Goal: Book appointment/travel/reservation

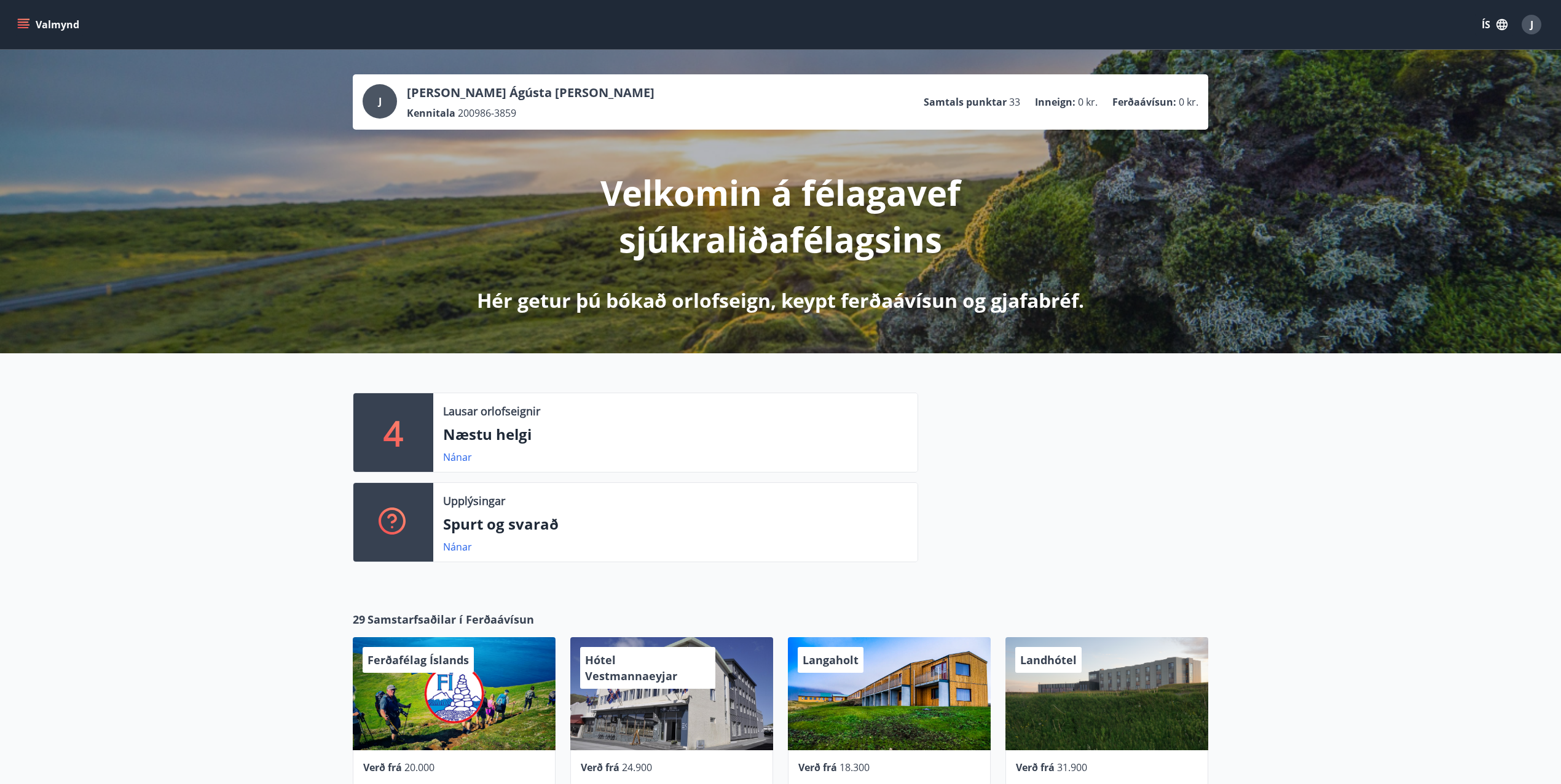
click at [28, 23] on icon "menu" at bounding box center [23, 25] width 12 height 12
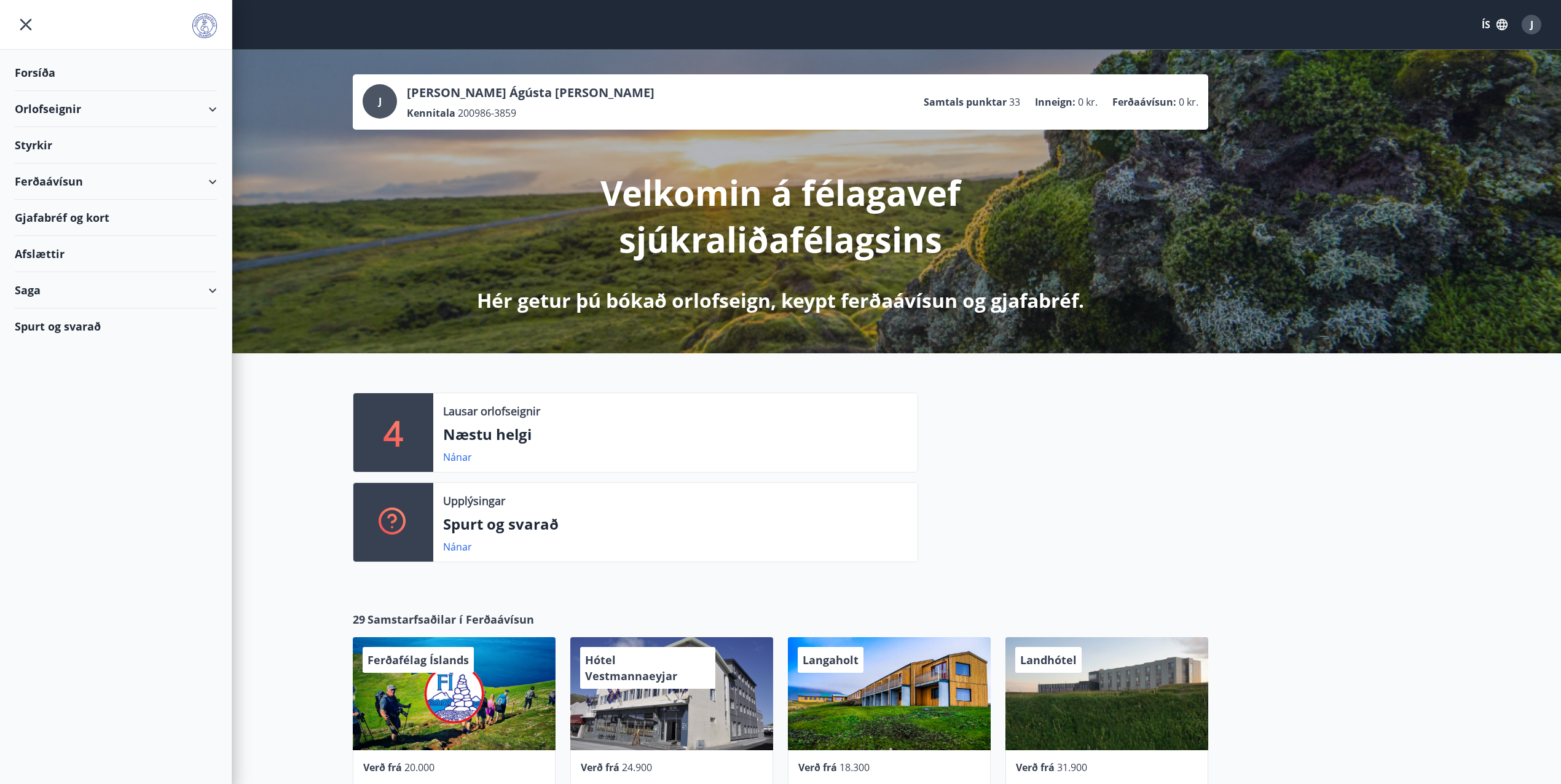
click at [217, 111] on icon at bounding box center [212, 109] width 14 height 14
click at [105, 160] on div "Bókunardagatal" at bounding box center [116, 166] width 182 height 26
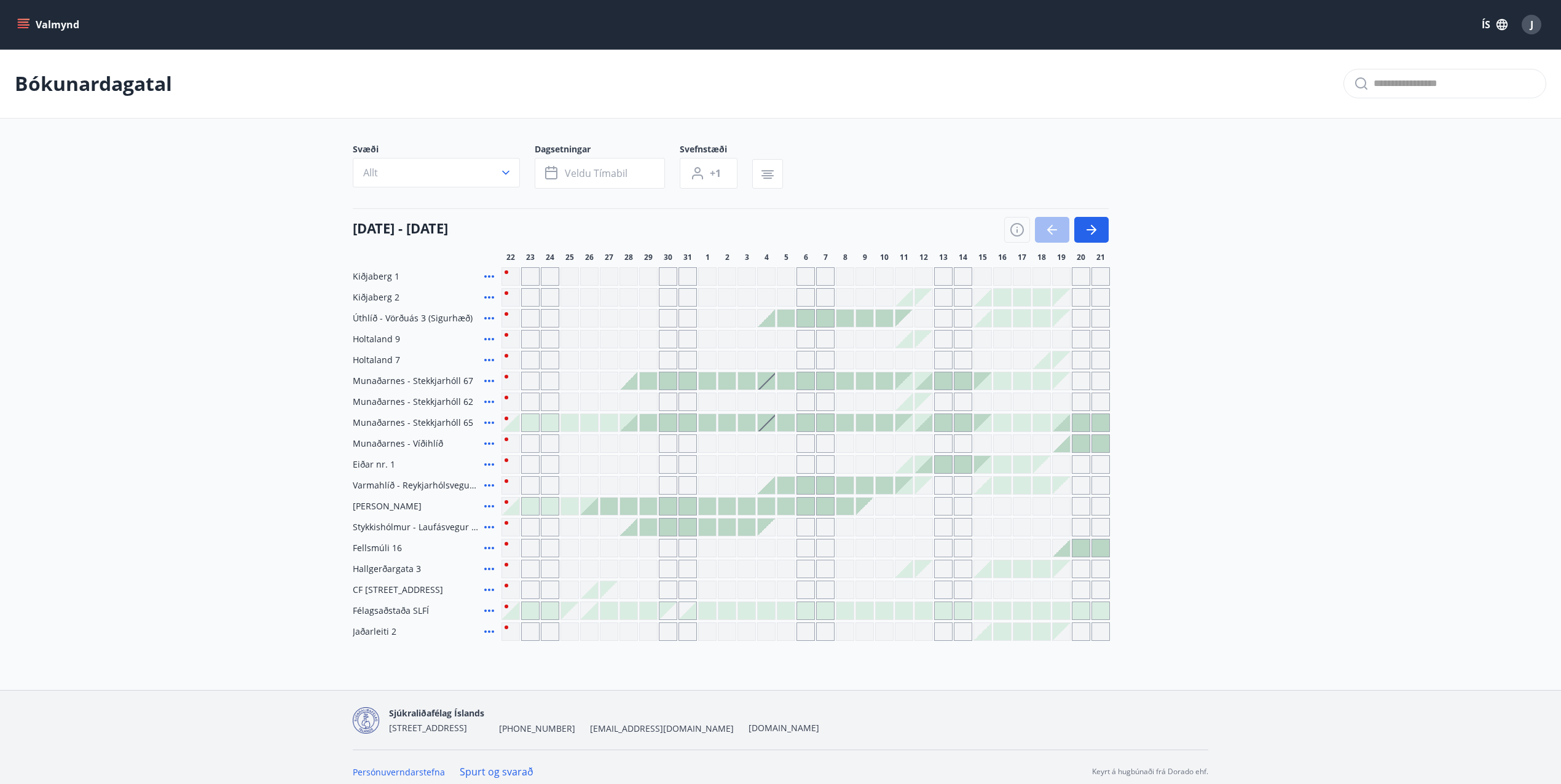
click at [489, 425] on icon at bounding box center [488, 422] width 14 height 14
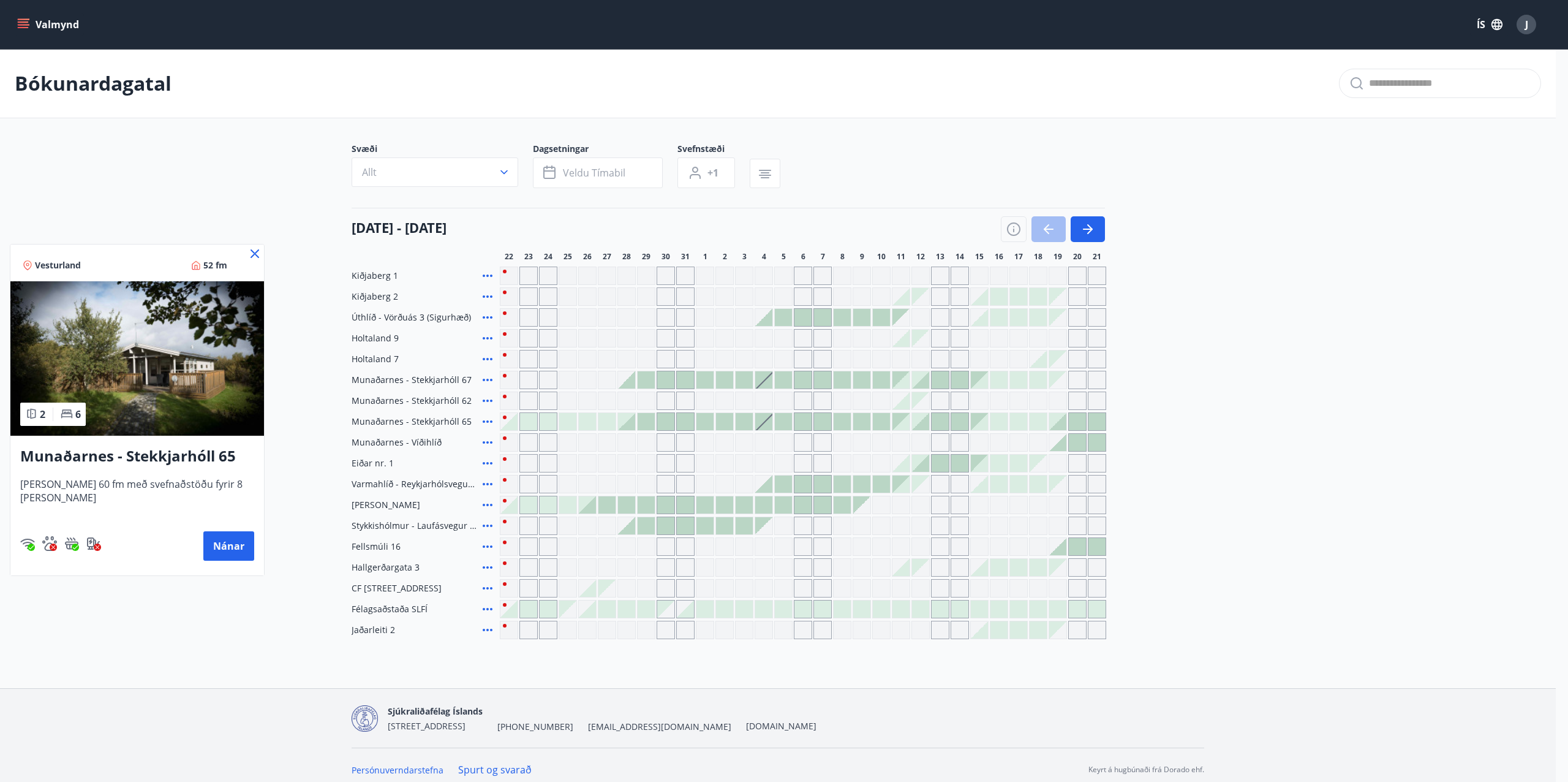
click at [248, 254] on icon at bounding box center [254, 253] width 14 height 14
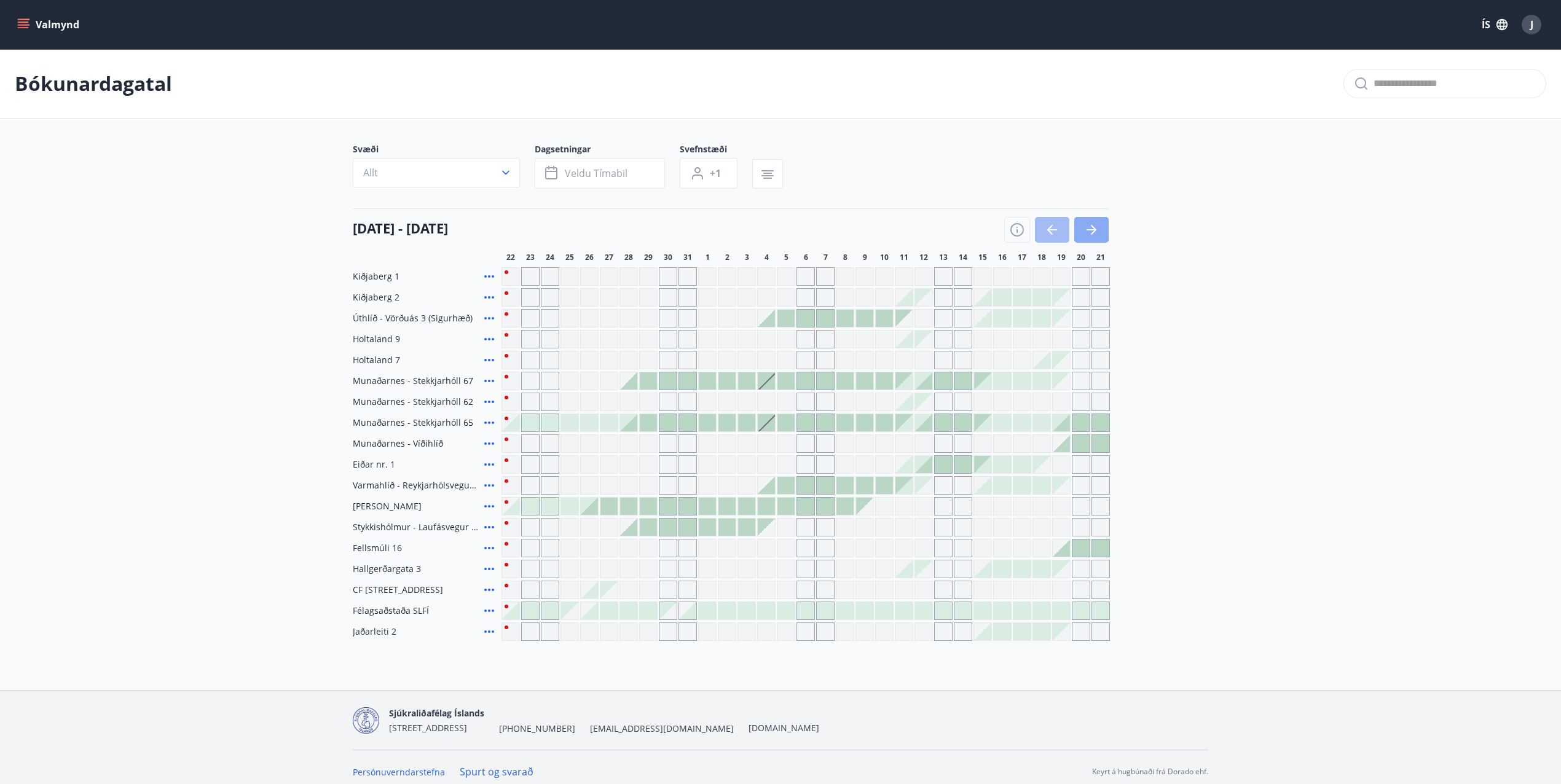
click at [1100, 232] on button "button" at bounding box center [1091, 230] width 34 height 26
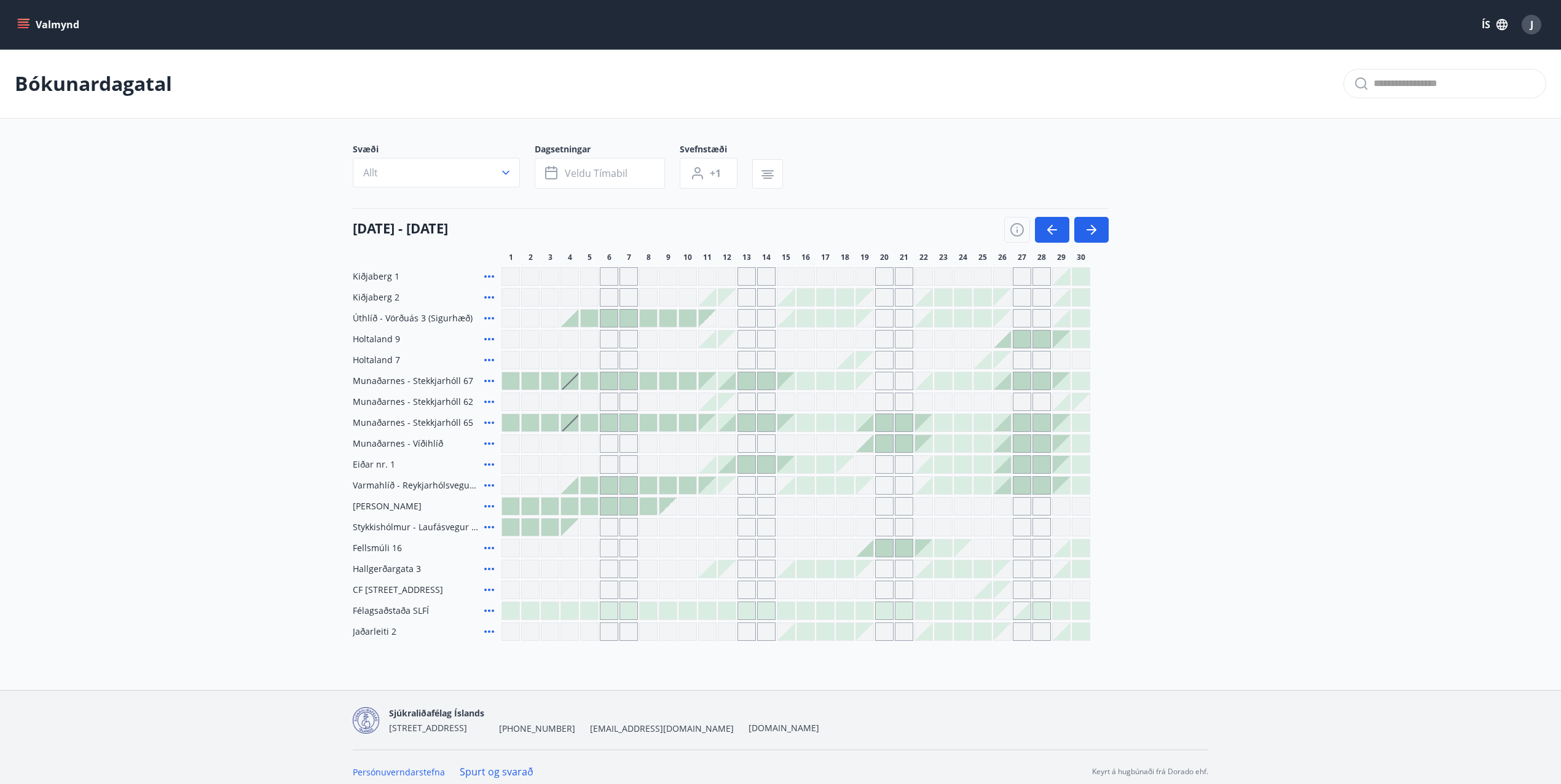
click at [491, 441] on icon at bounding box center [488, 443] width 14 height 14
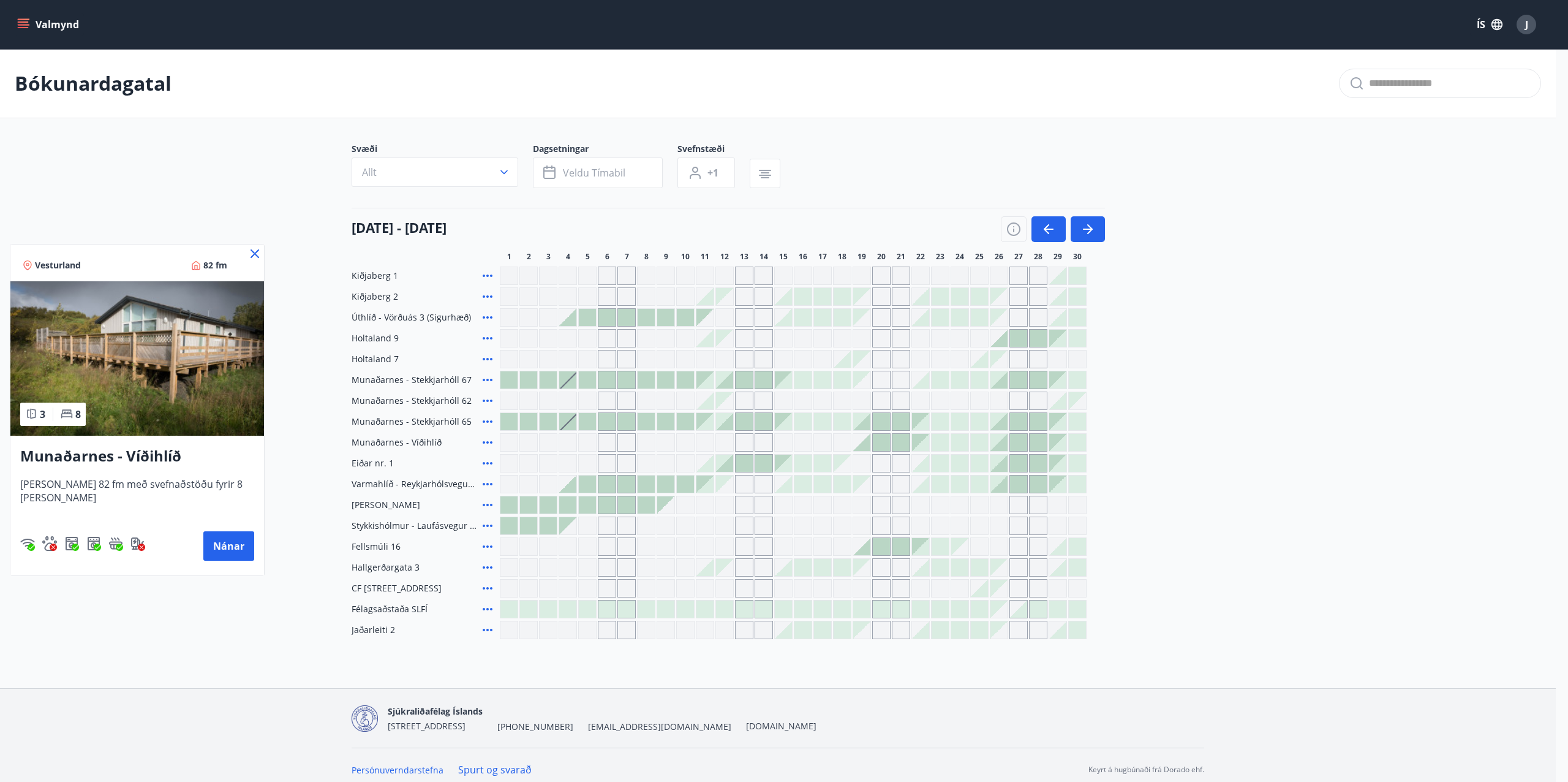
click at [248, 255] on icon at bounding box center [254, 253] width 14 height 14
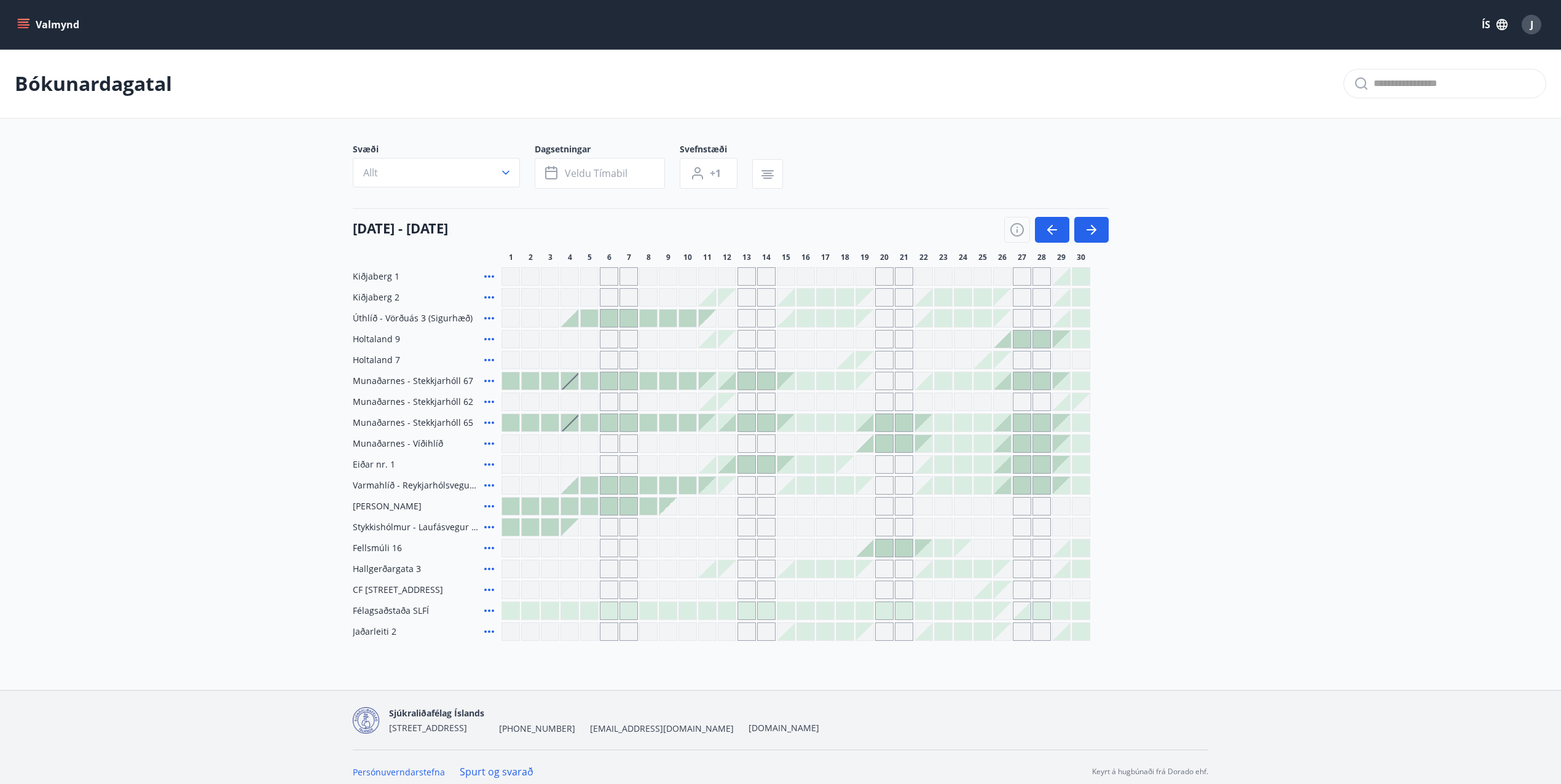
click at [883, 446] on div at bounding box center [884, 443] width 17 height 17
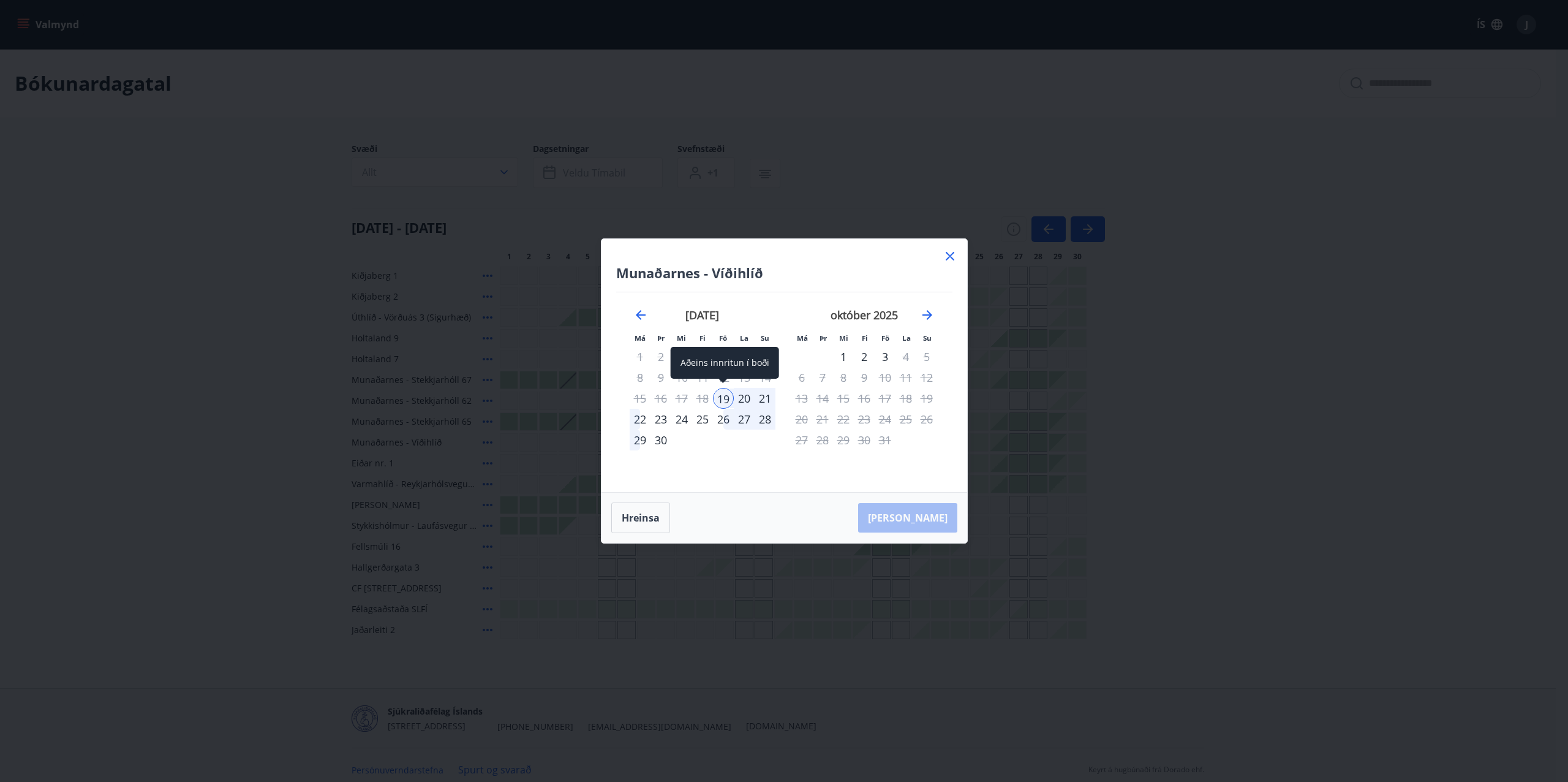
click at [727, 399] on div "19" at bounding box center [723, 398] width 21 height 21
click at [765, 399] on div "21" at bounding box center [765, 398] width 21 height 21
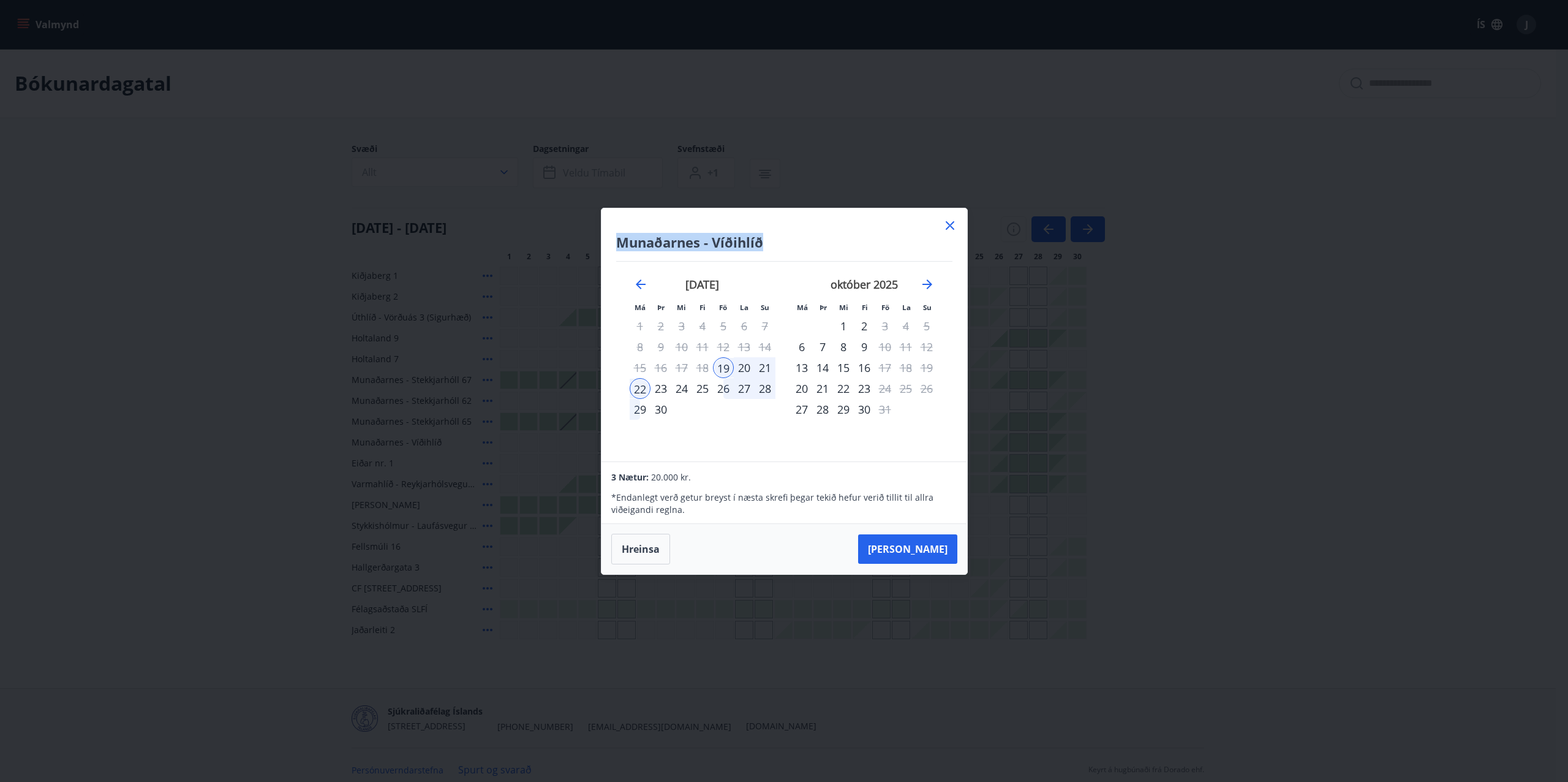
click at [952, 237] on div "Munaðarnes - Víðihlíð Má Þr Mi Fi Fö La Su Má Þr Mi Fi Fö La Su [DATE] 1 2 3 4 …" at bounding box center [784, 335] width 365 height 253
drag, startPoint x: 952, startPoint y: 237, endPoint x: 953, endPoint y: 248, distance: 11.0
click at [954, 227] on icon at bounding box center [950, 225] width 14 height 14
click at [952, 228] on div "[DATE] - [DATE]" at bounding box center [728, 225] width 753 height 34
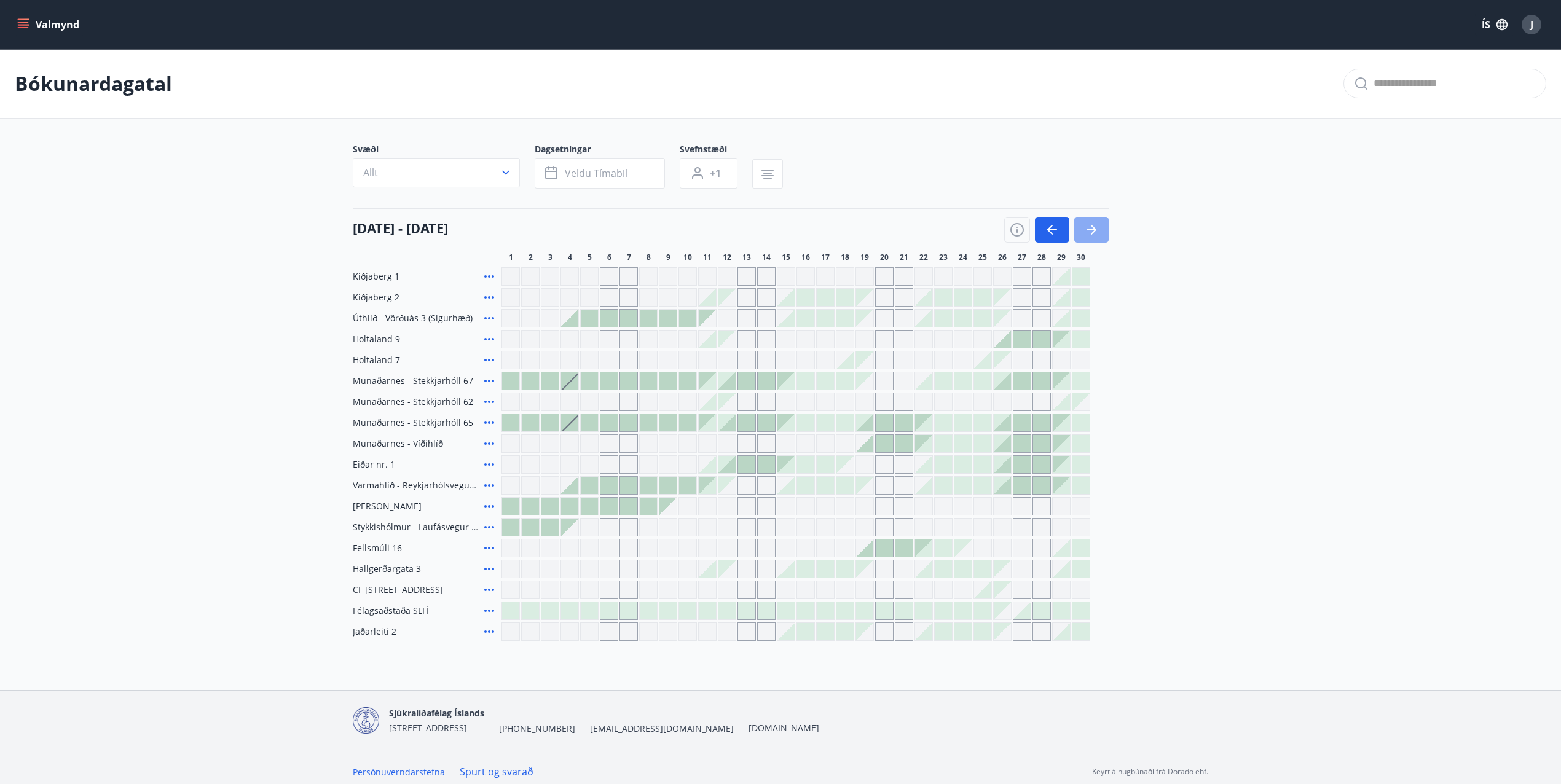
click at [1097, 237] on icon "button" at bounding box center [1091, 229] width 14 height 14
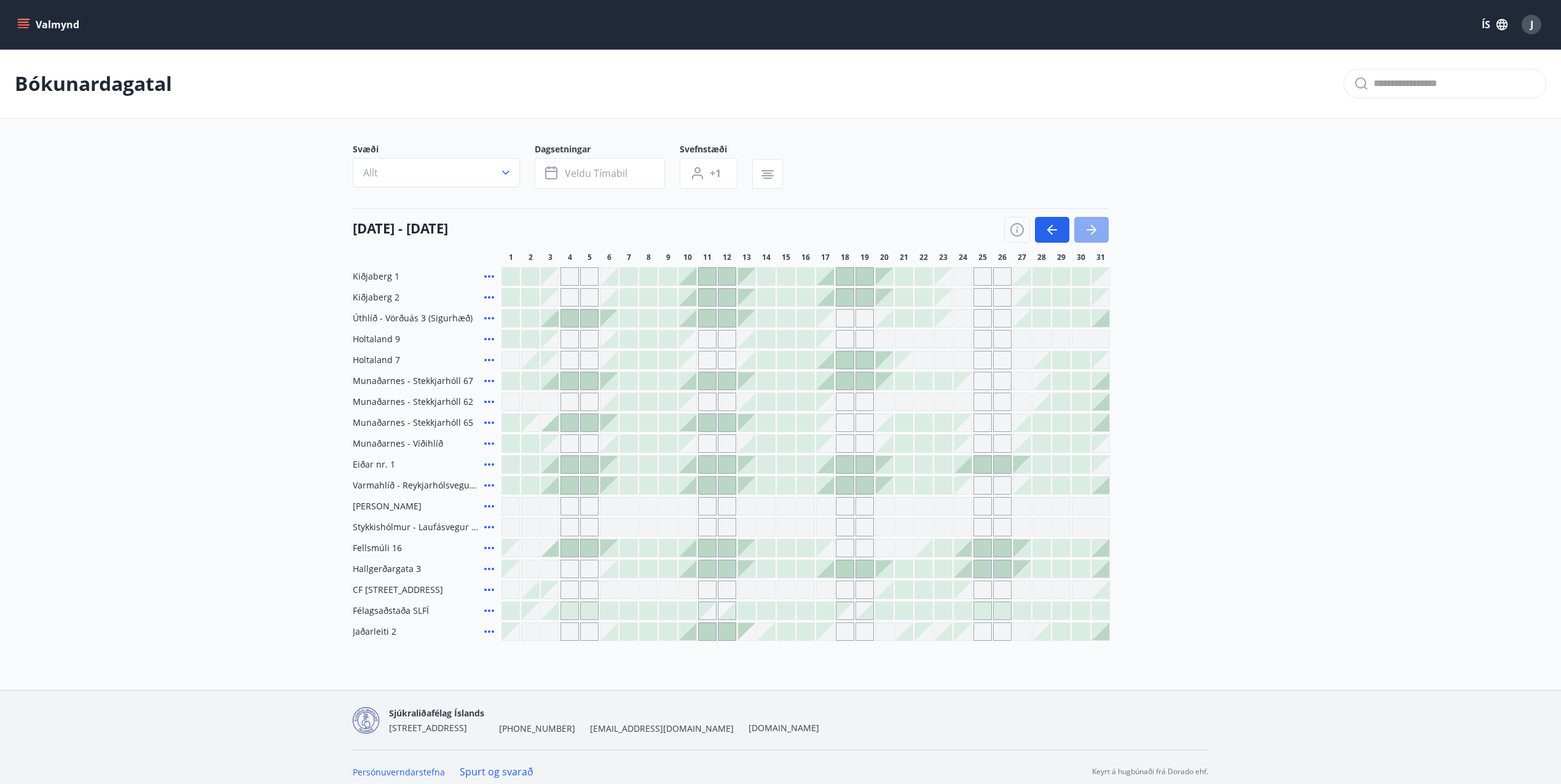
click at [1085, 235] on icon "button" at bounding box center [1091, 229] width 14 height 14
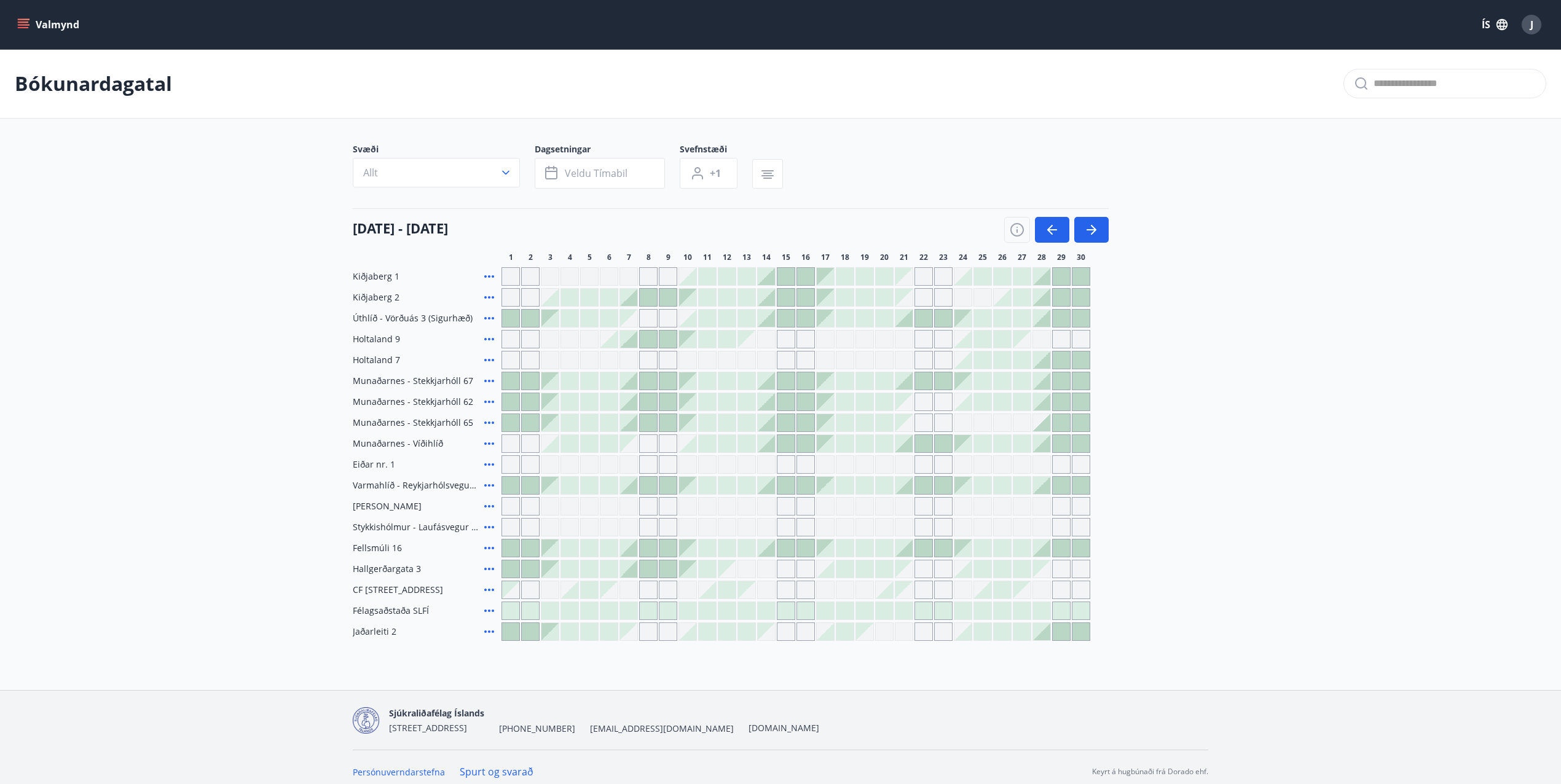
click at [1102, 237] on button "button" at bounding box center [1091, 230] width 34 height 26
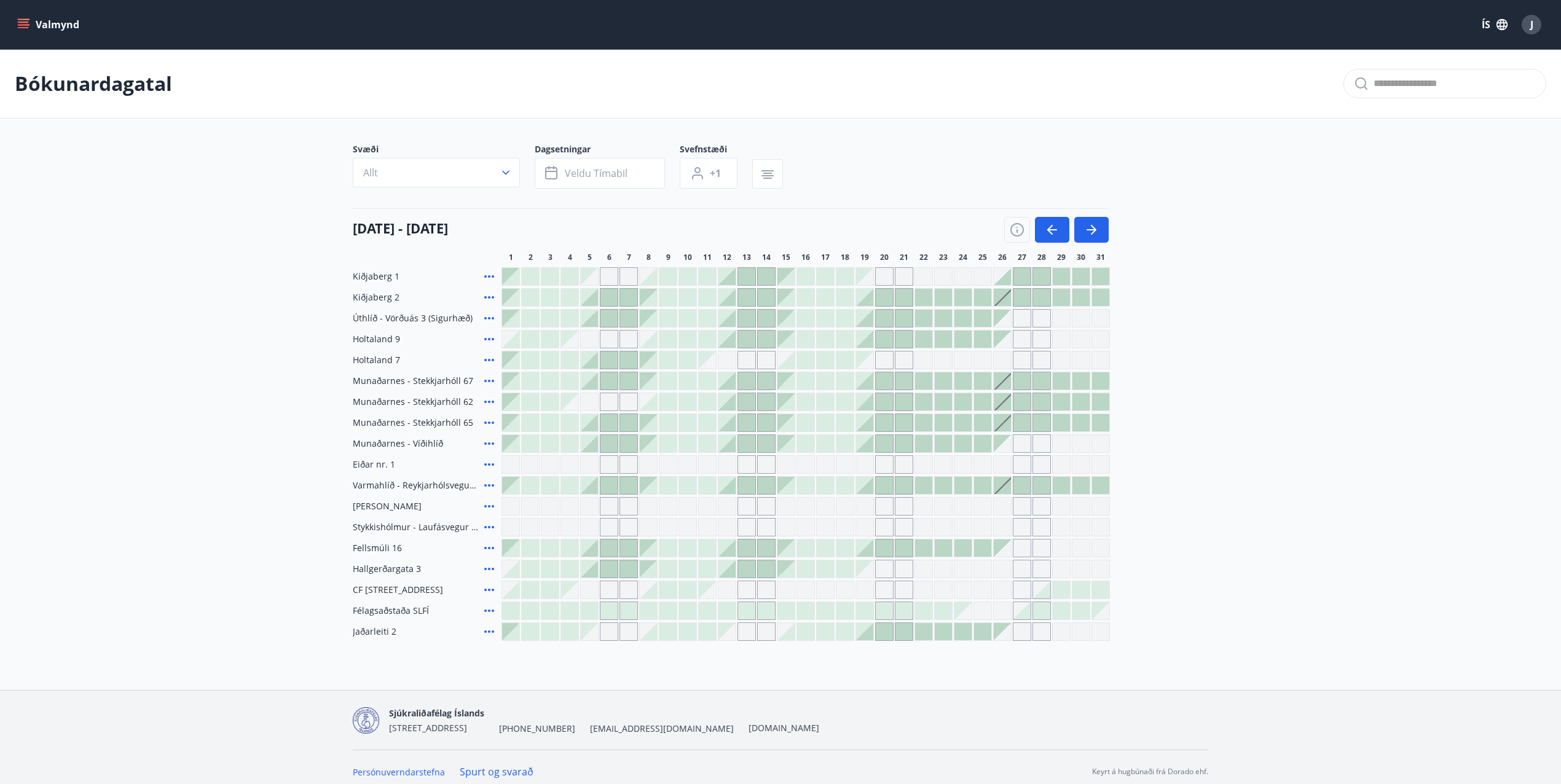
click at [489, 355] on icon at bounding box center [488, 360] width 14 height 14
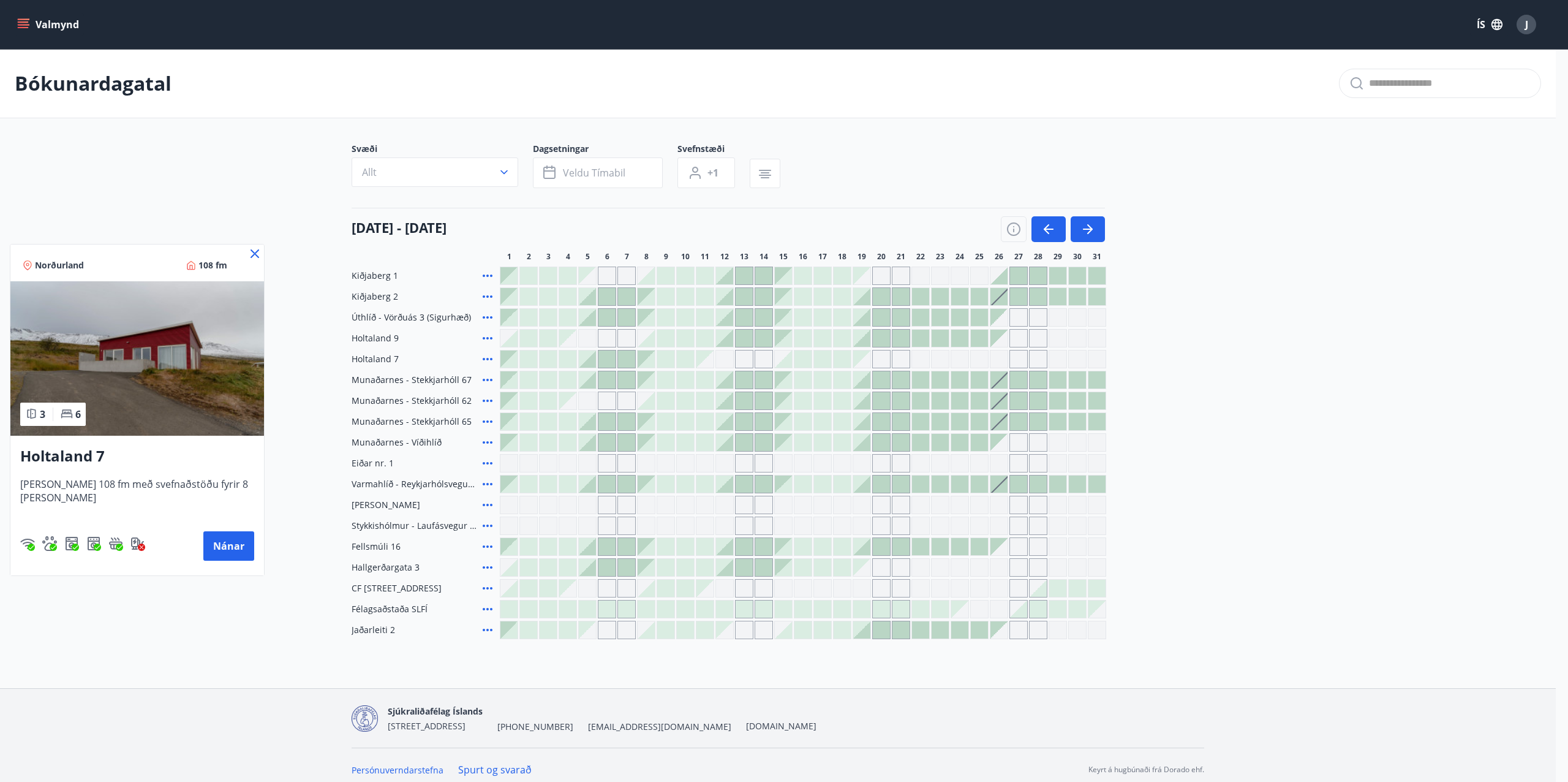
click at [248, 250] on icon at bounding box center [254, 253] width 14 height 14
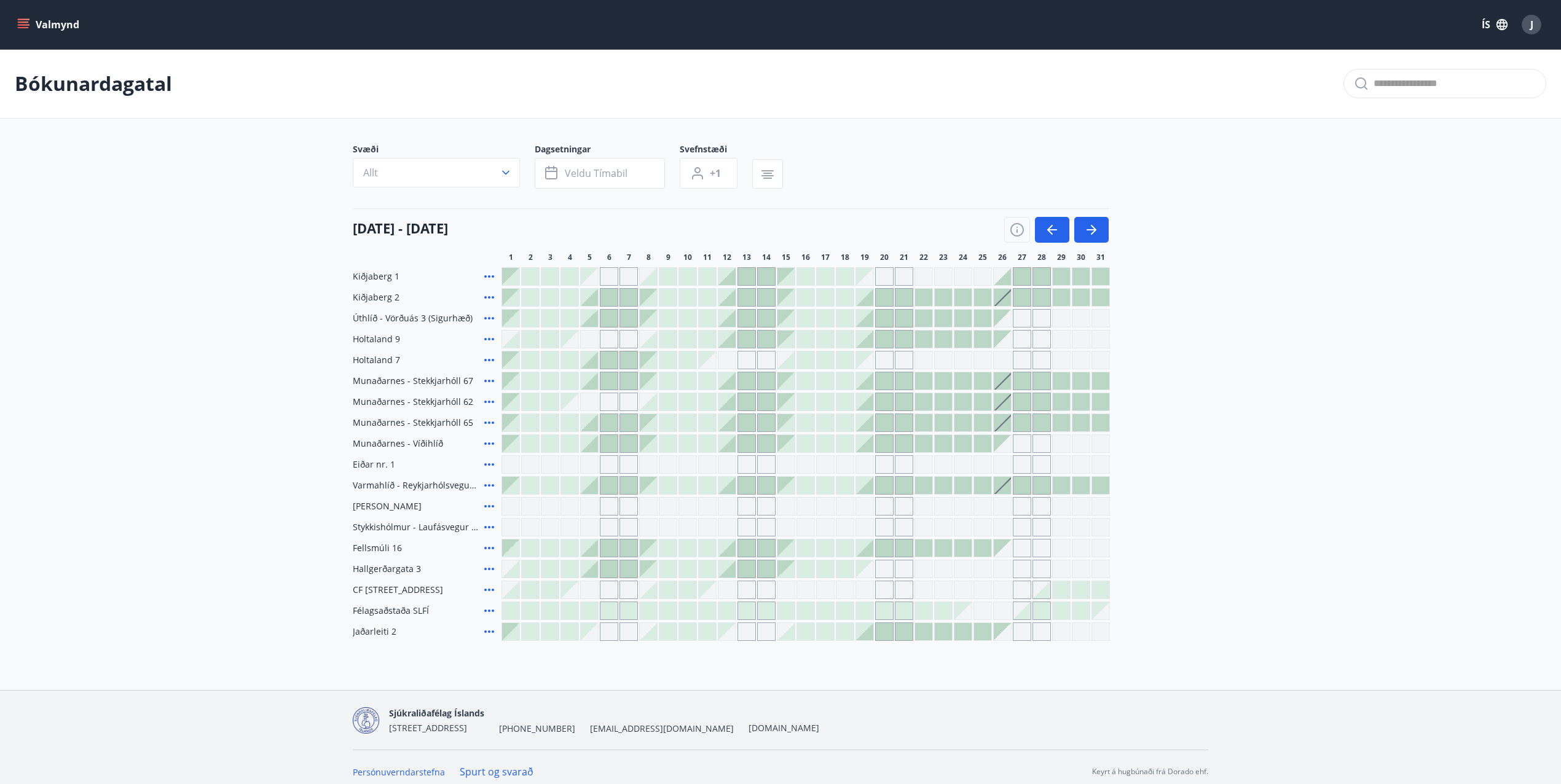
click at [906, 332] on div at bounding box center [903, 339] width 17 height 17
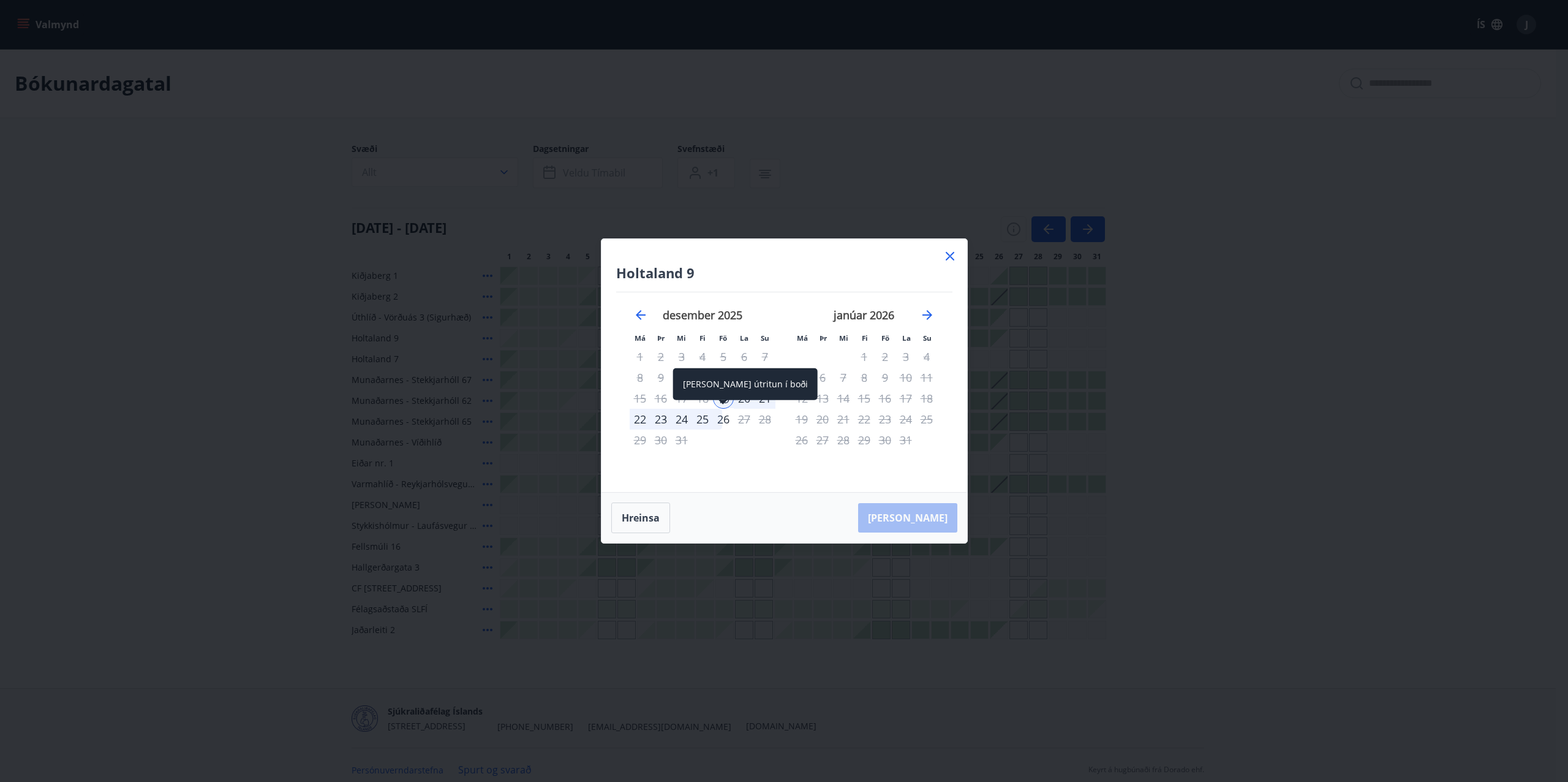
click at [721, 420] on div "26" at bounding box center [723, 419] width 21 height 21
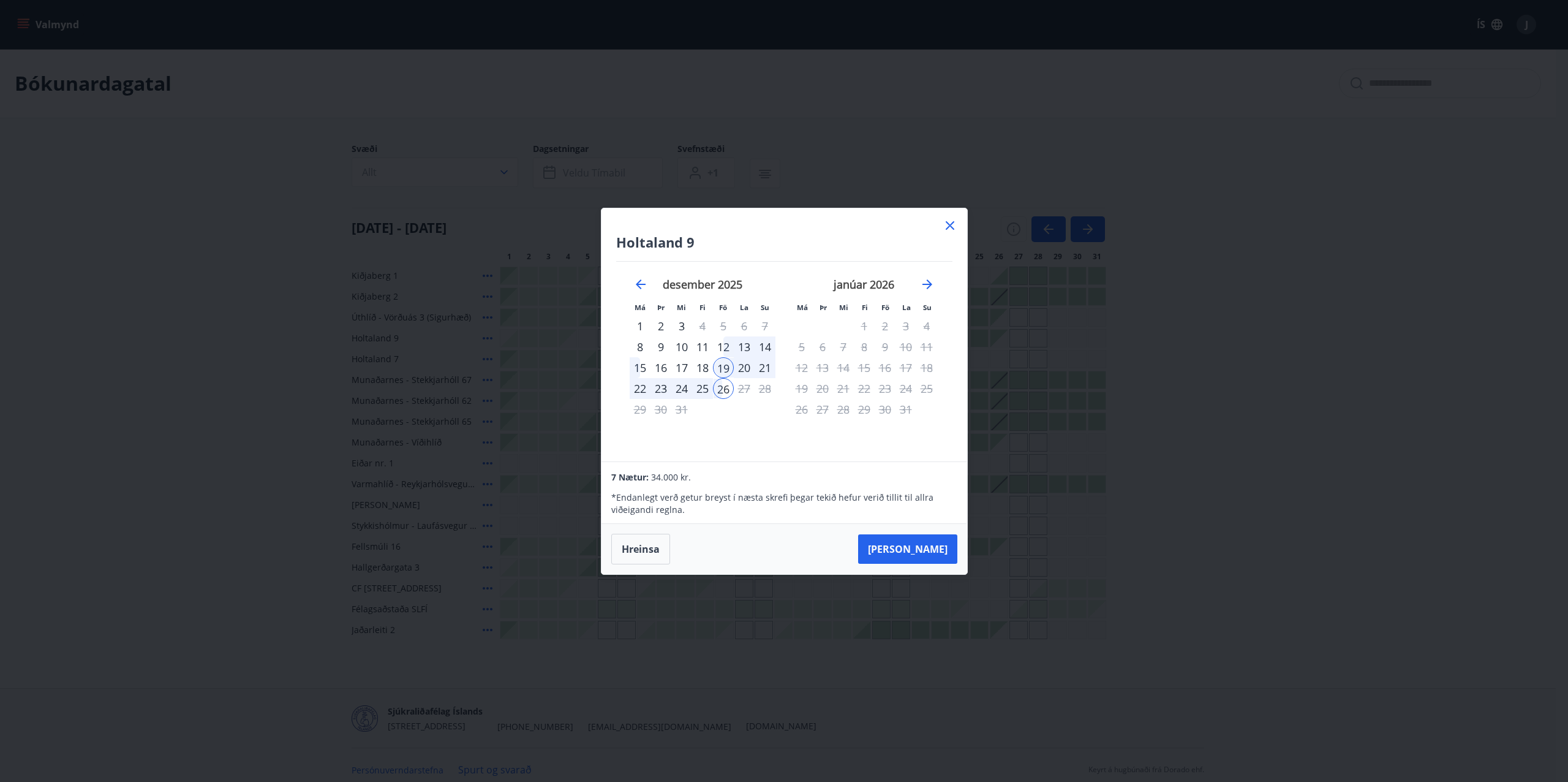
click at [948, 220] on icon at bounding box center [950, 225] width 14 height 14
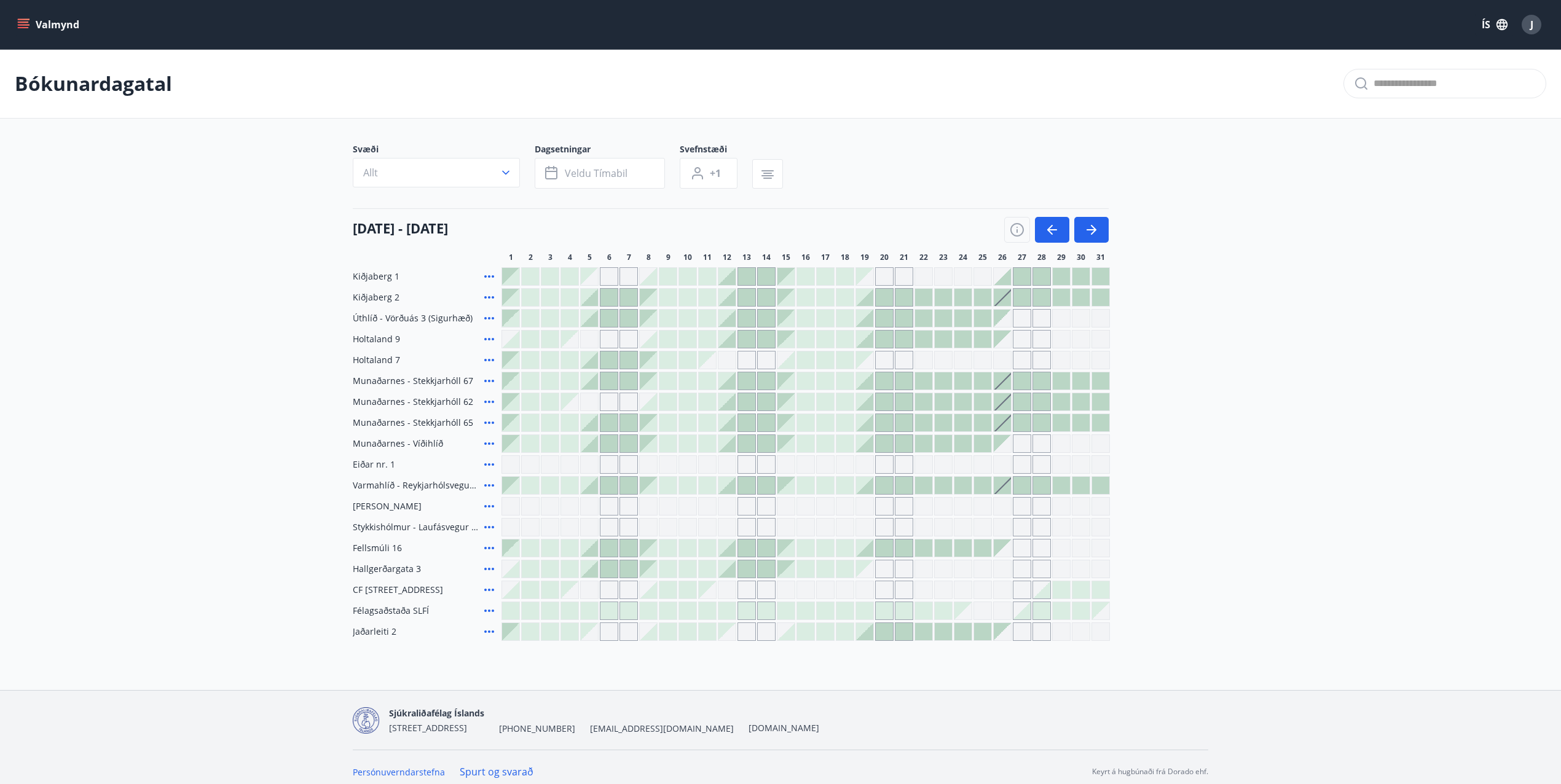
click at [486, 383] on icon at bounding box center [488, 380] width 14 height 14
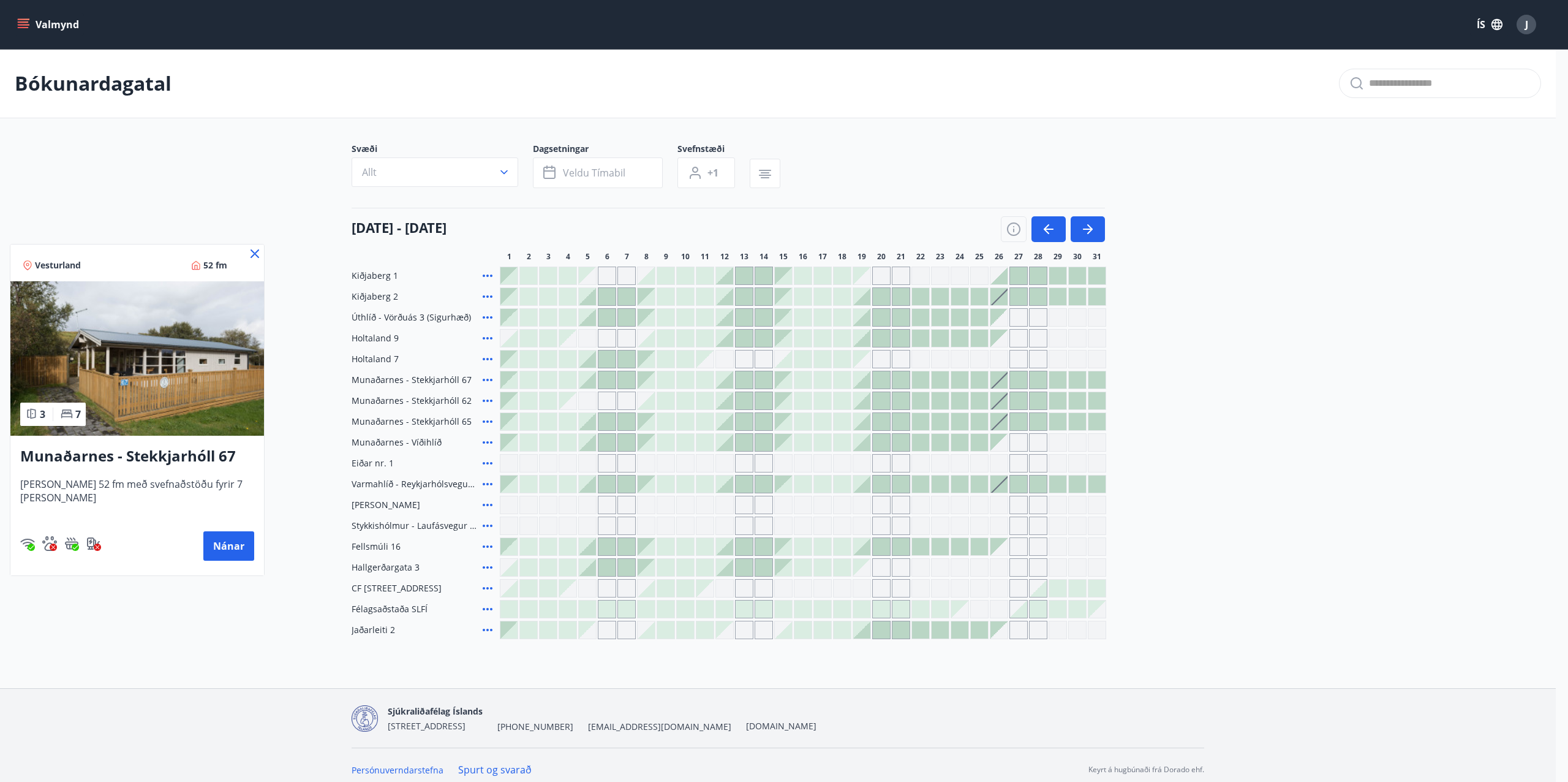
click at [248, 257] on icon at bounding box center [254, 253] width 14 height 14
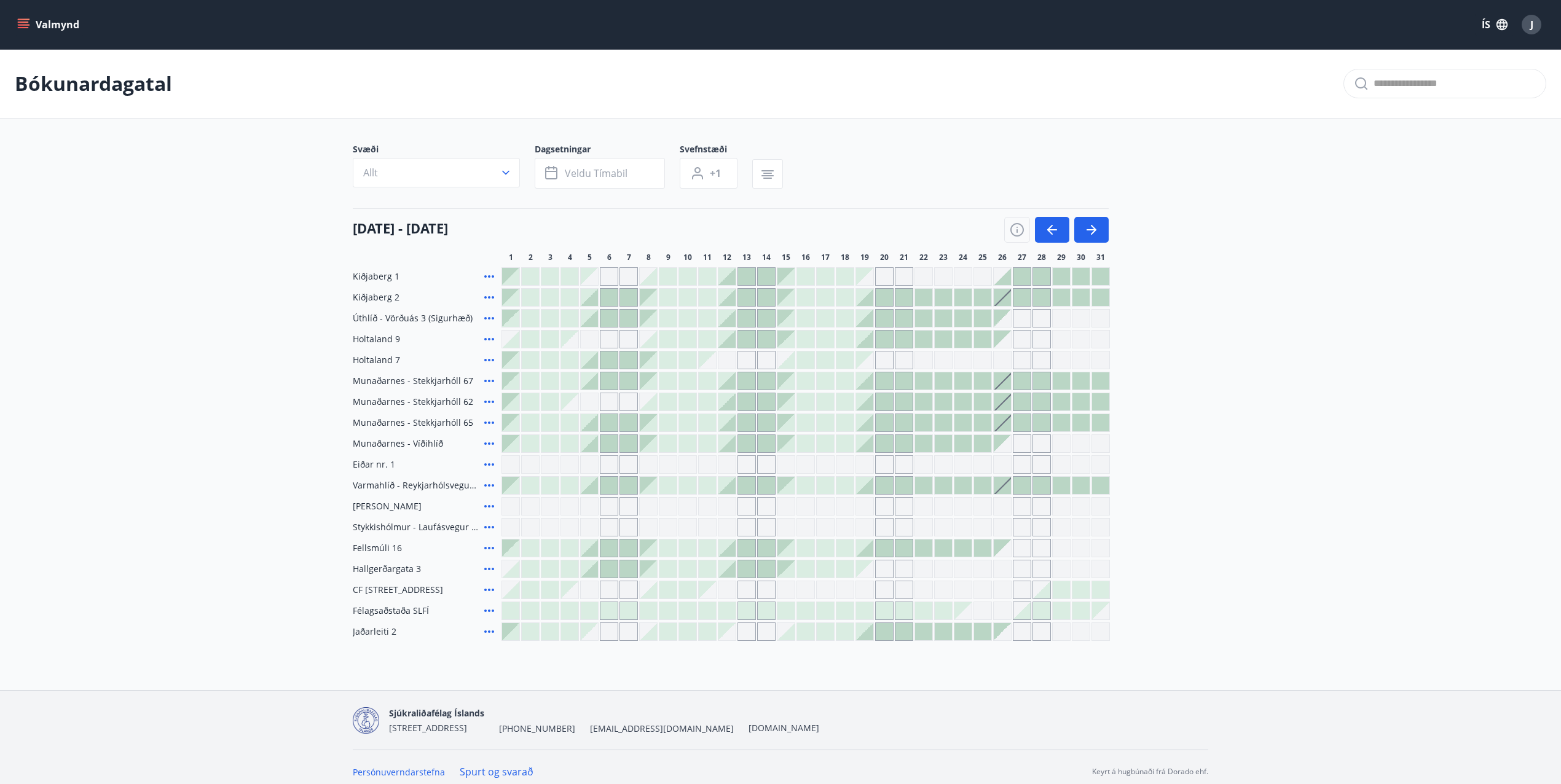
click at [484, 400] on icon at bounding box center [488, 401] width 14 height 14
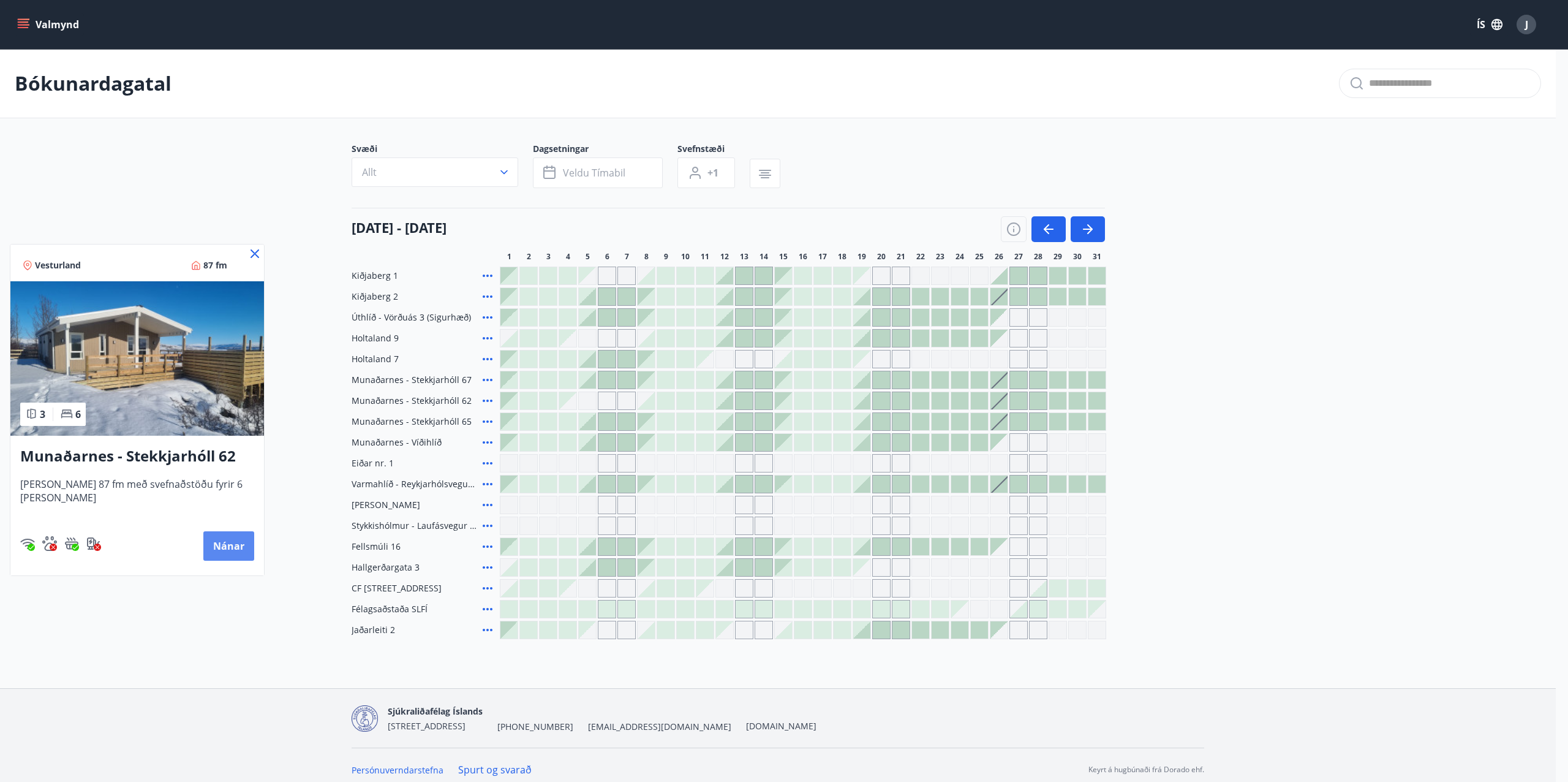
click at [232, 544] on button "Nánar" at bounding box center [229, 545] width 51 height 29
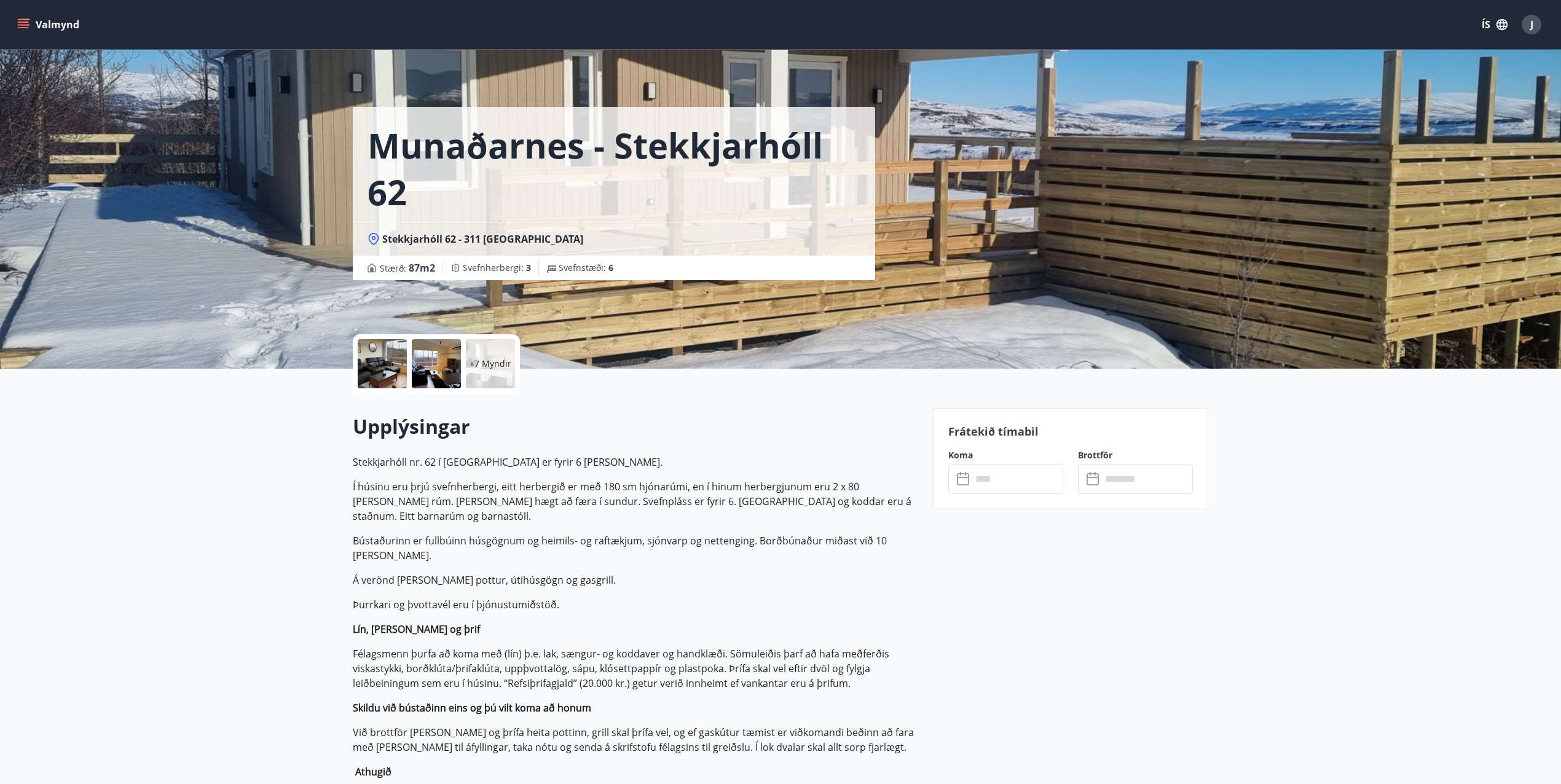
click at [376, 367] on div at bounding box center [382, 363] width 49 height 49
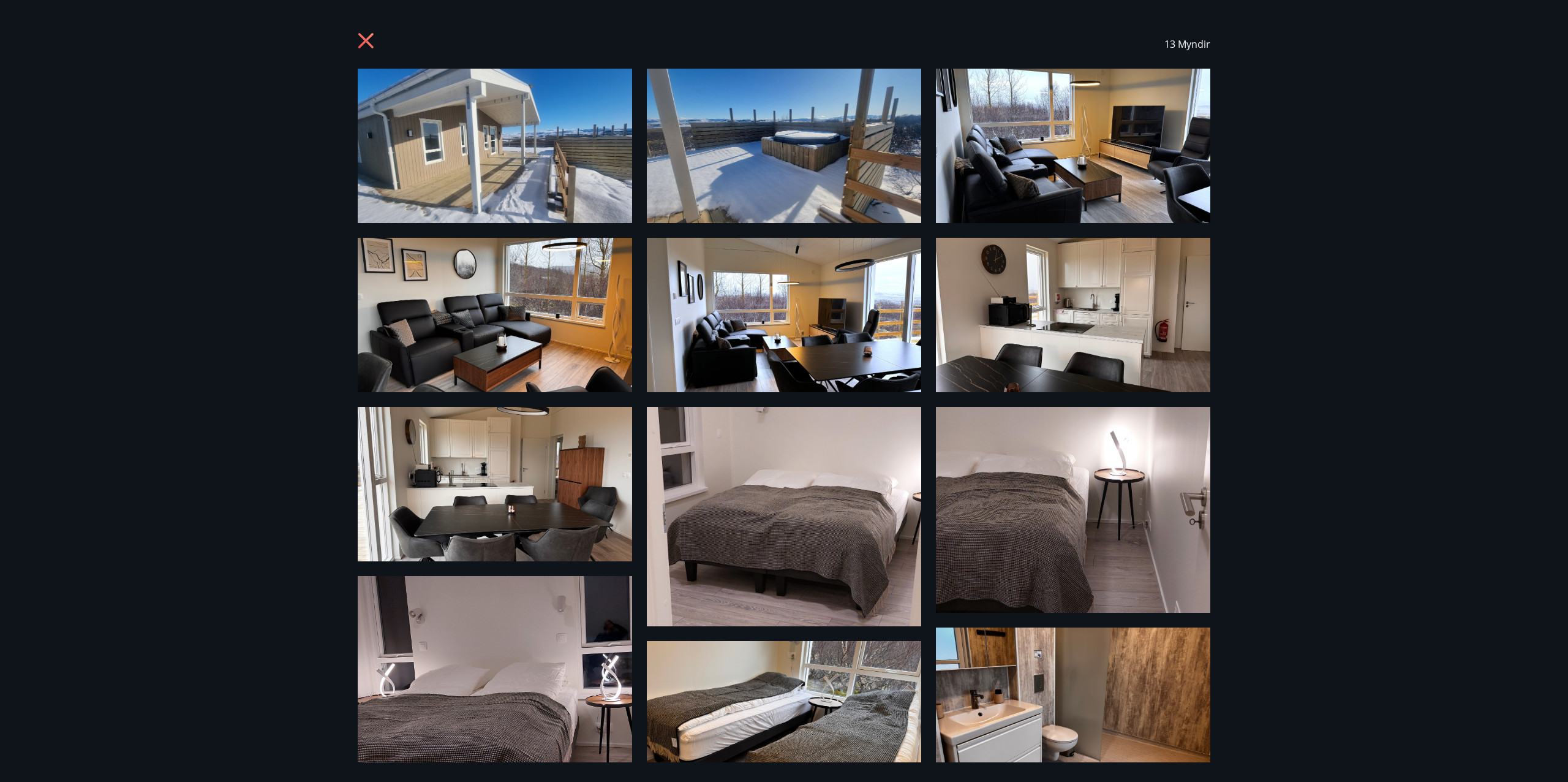
click at [365, 44] on icon at bounding box center [367, 42] width 20 height 20
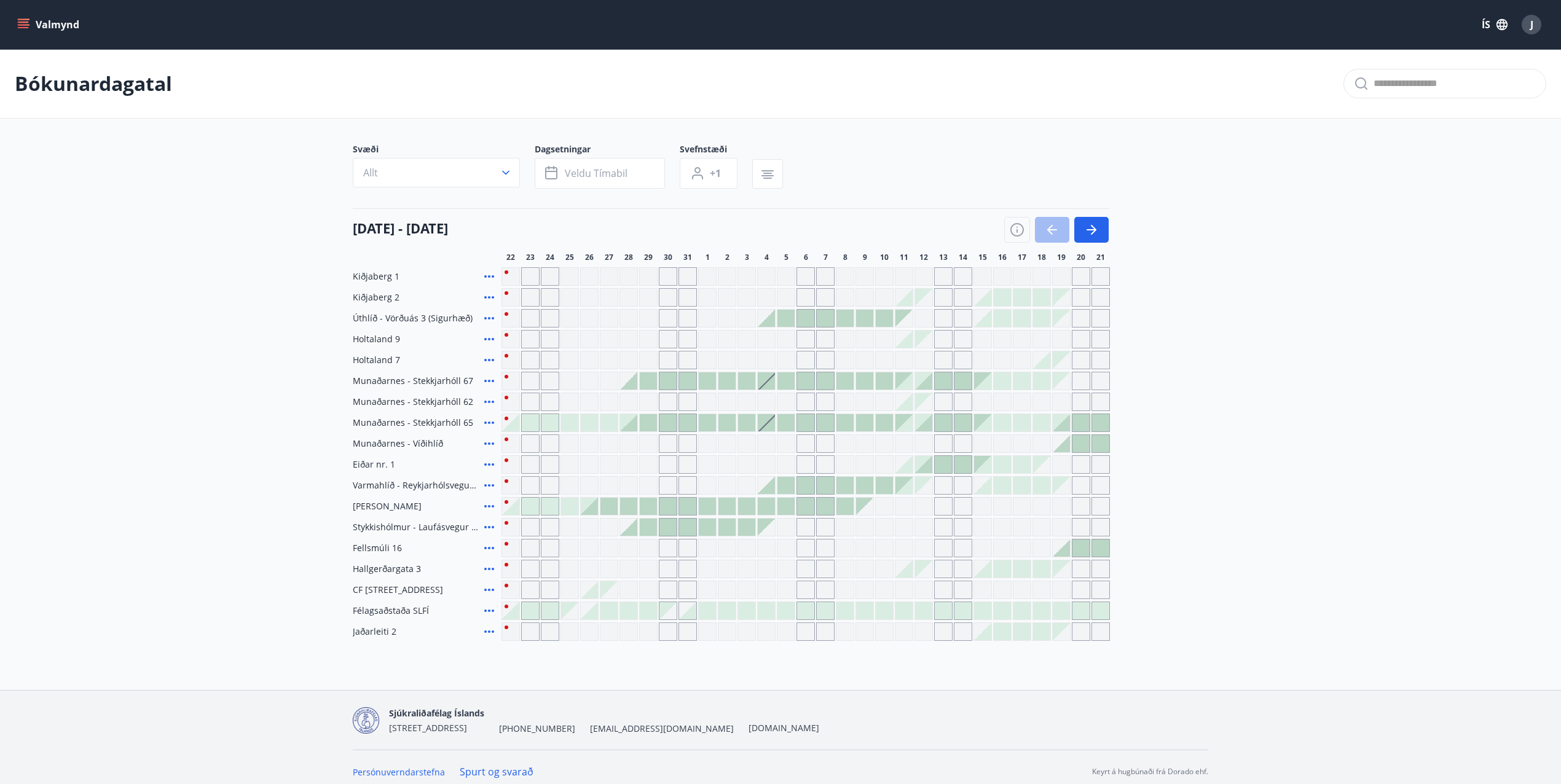
click at [483, 422] on icon at bounding box center [488, 422] width 14 height 14
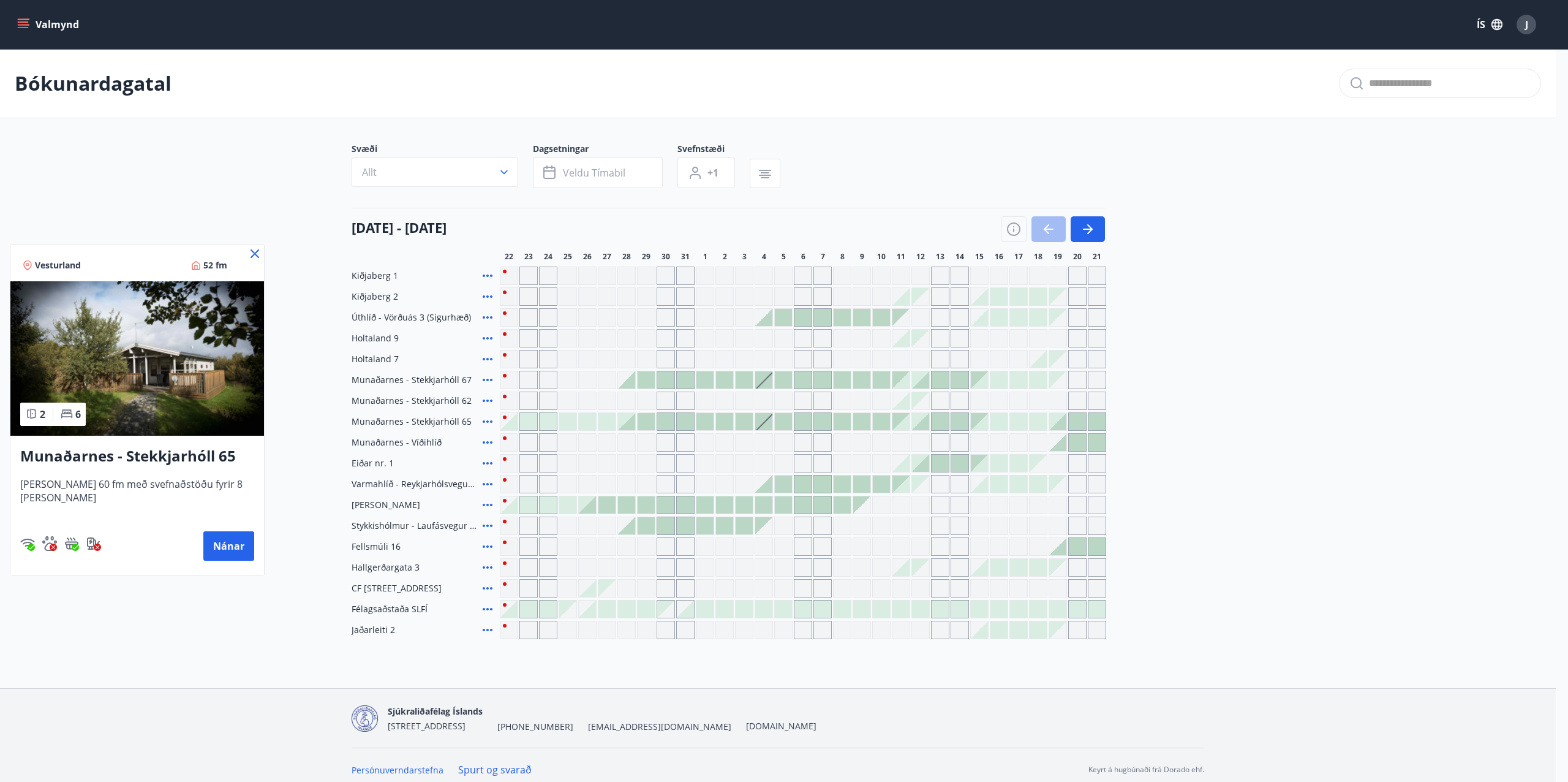
click at [248, 253] on icon at bounding box center [254, 253] width 14 height 14
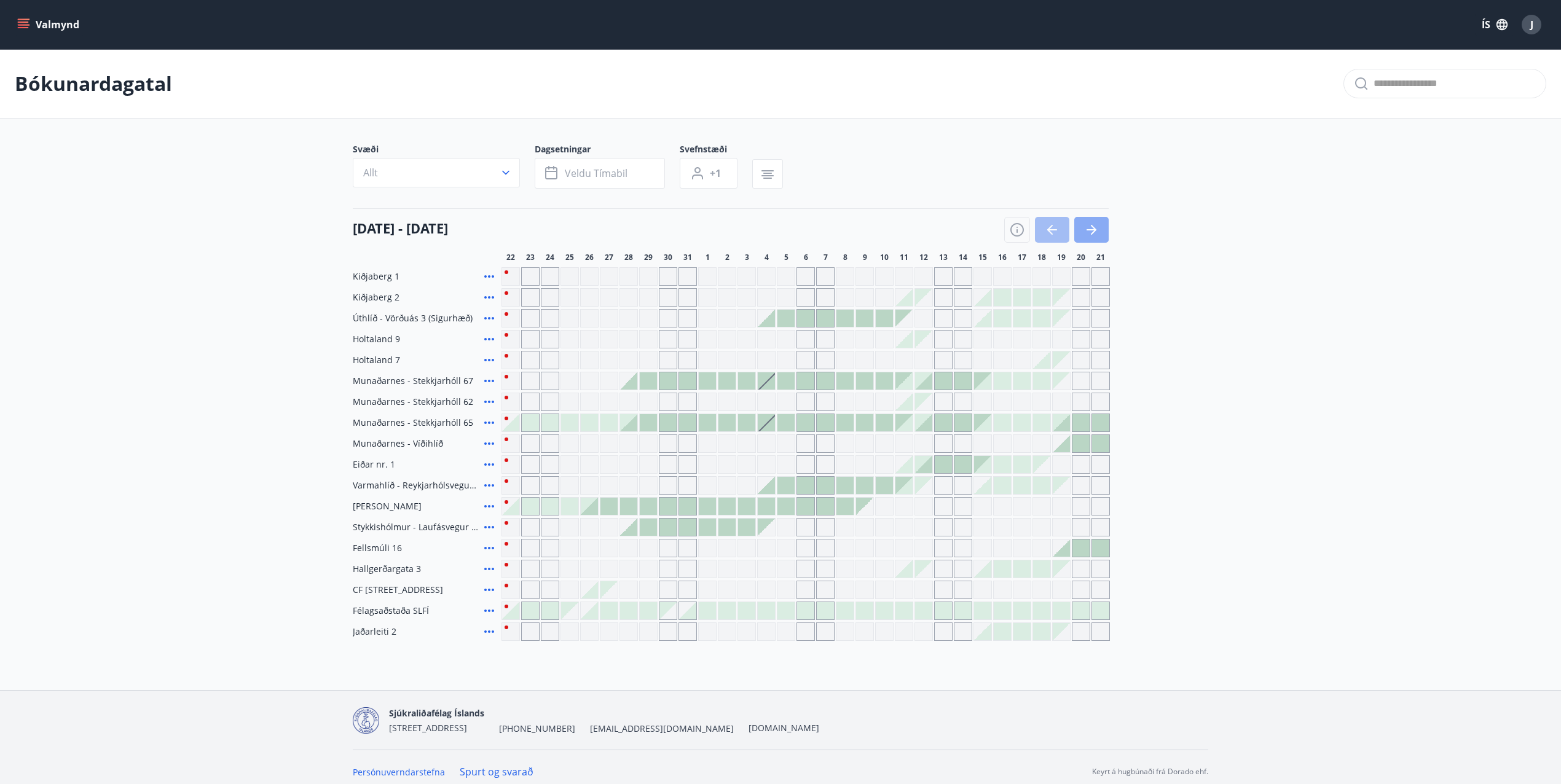
click at [1090, 239] on button "button" at bounding box center [1091, 230] width 34 height 26
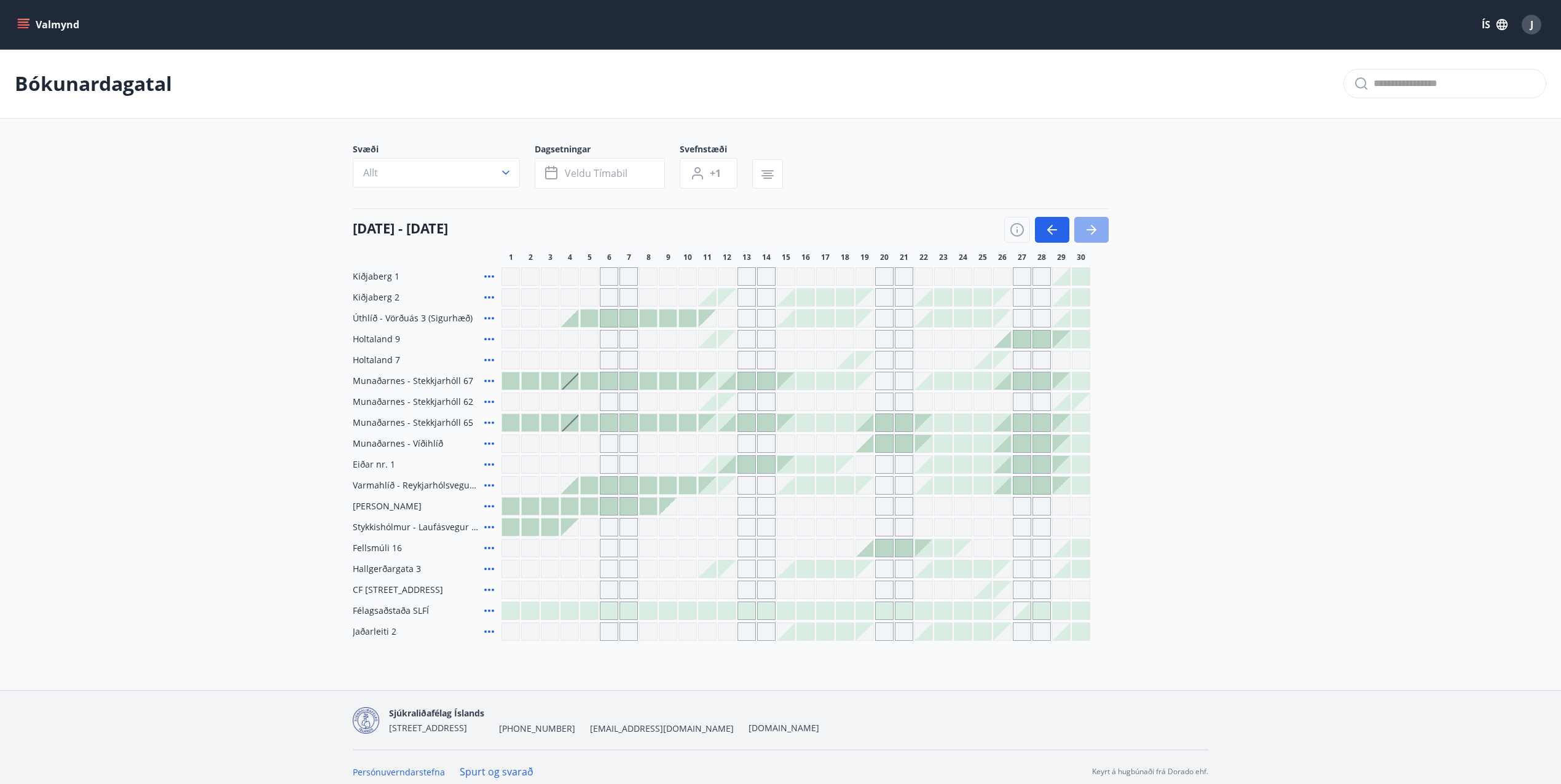
click at [1081, 233] on button "button" at bounding box center [1091, 230] width 34 height 26
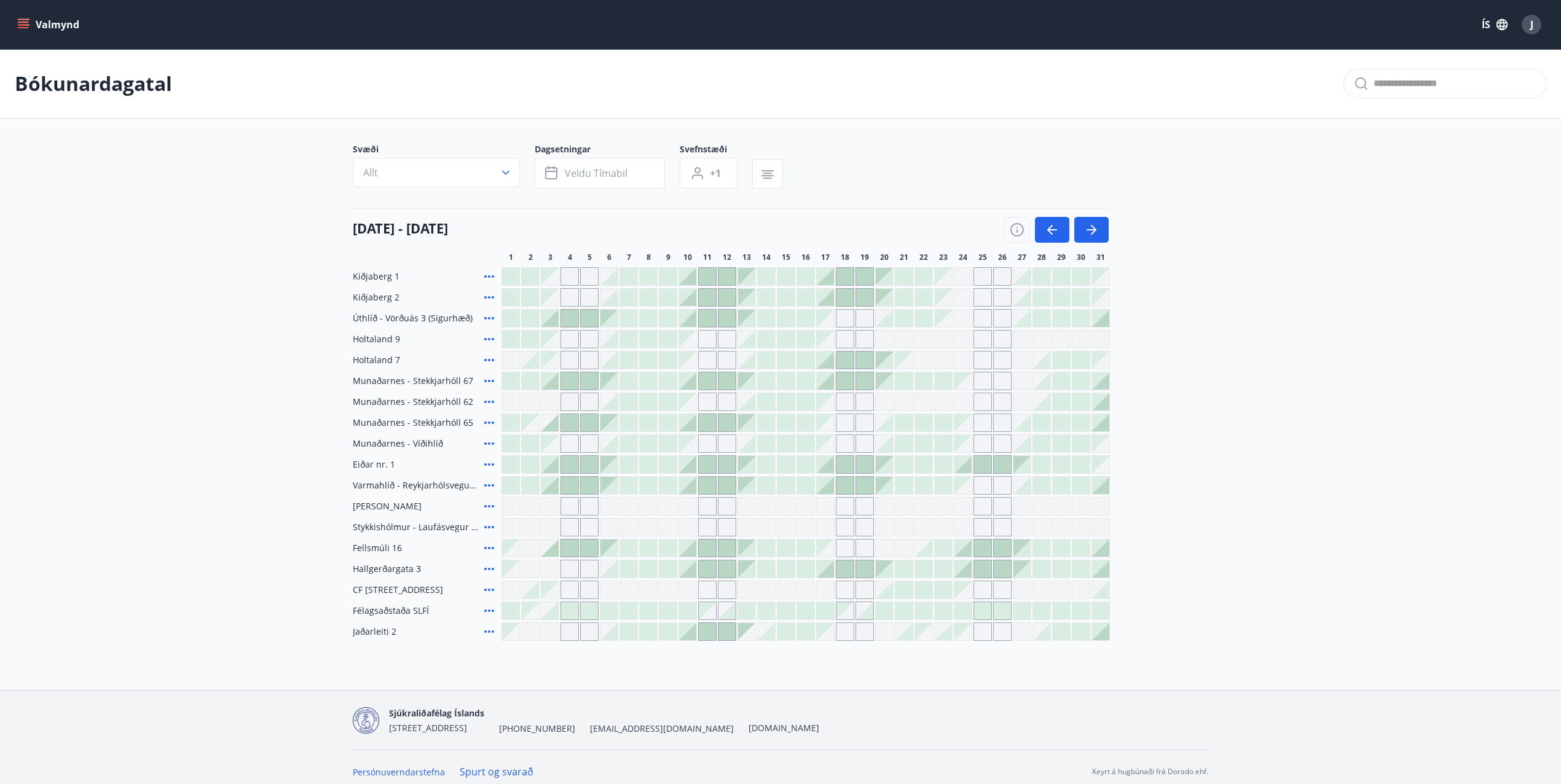
click at [45, 30] on button "Valmynd" at bounding box center [49, 25] width 69 height 22
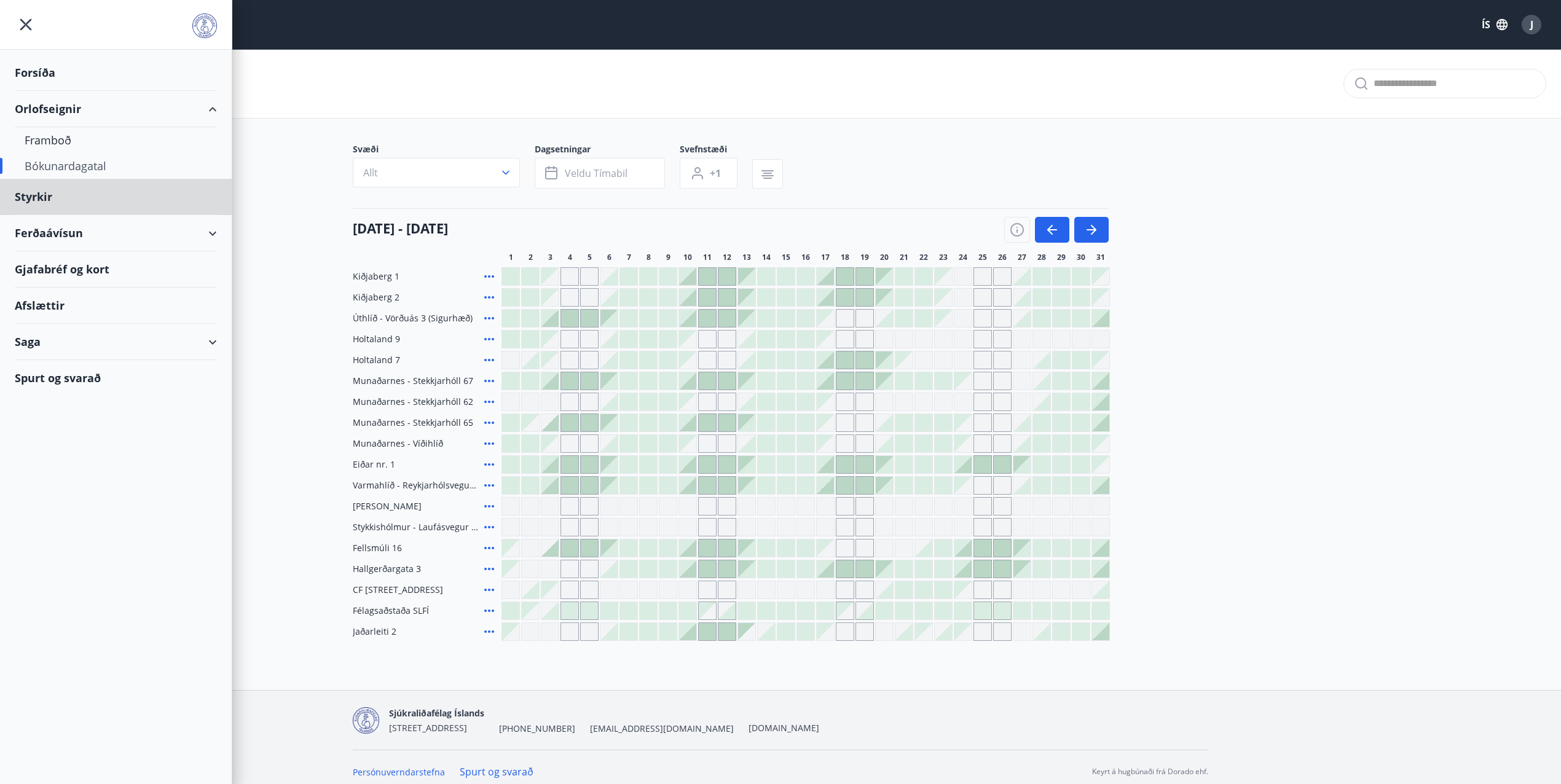
click at [30, 67] on div "Forsíða" at bounding box center [116, 73] width 202 height 36
